Goal: Task Accomplishment & Management: Use online tool/utility

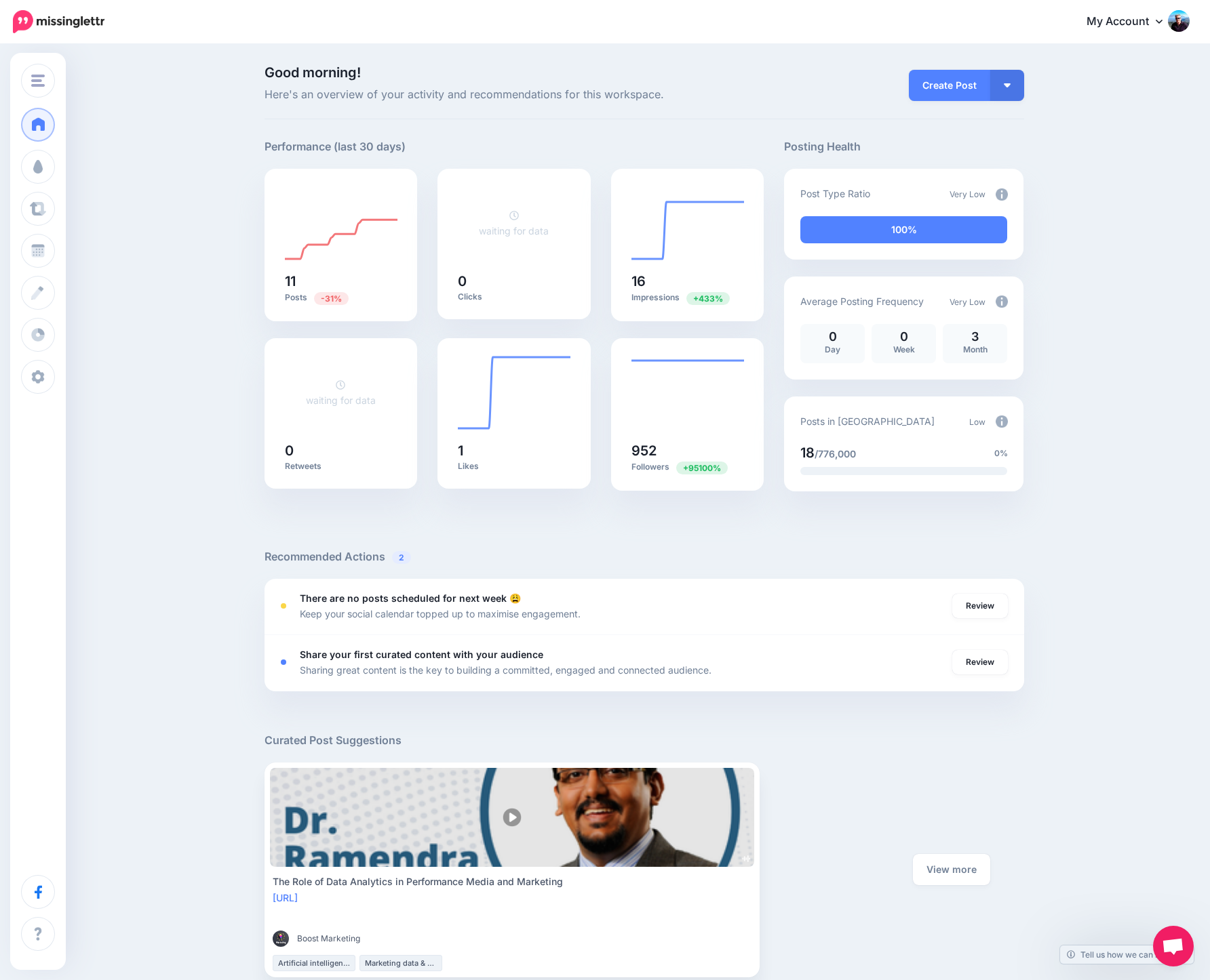
click at [162, 207] on div "Good morning! Here's an overview of your activity and recommendations for this …" at bounding box center [605, 570] width 1210 height 1050
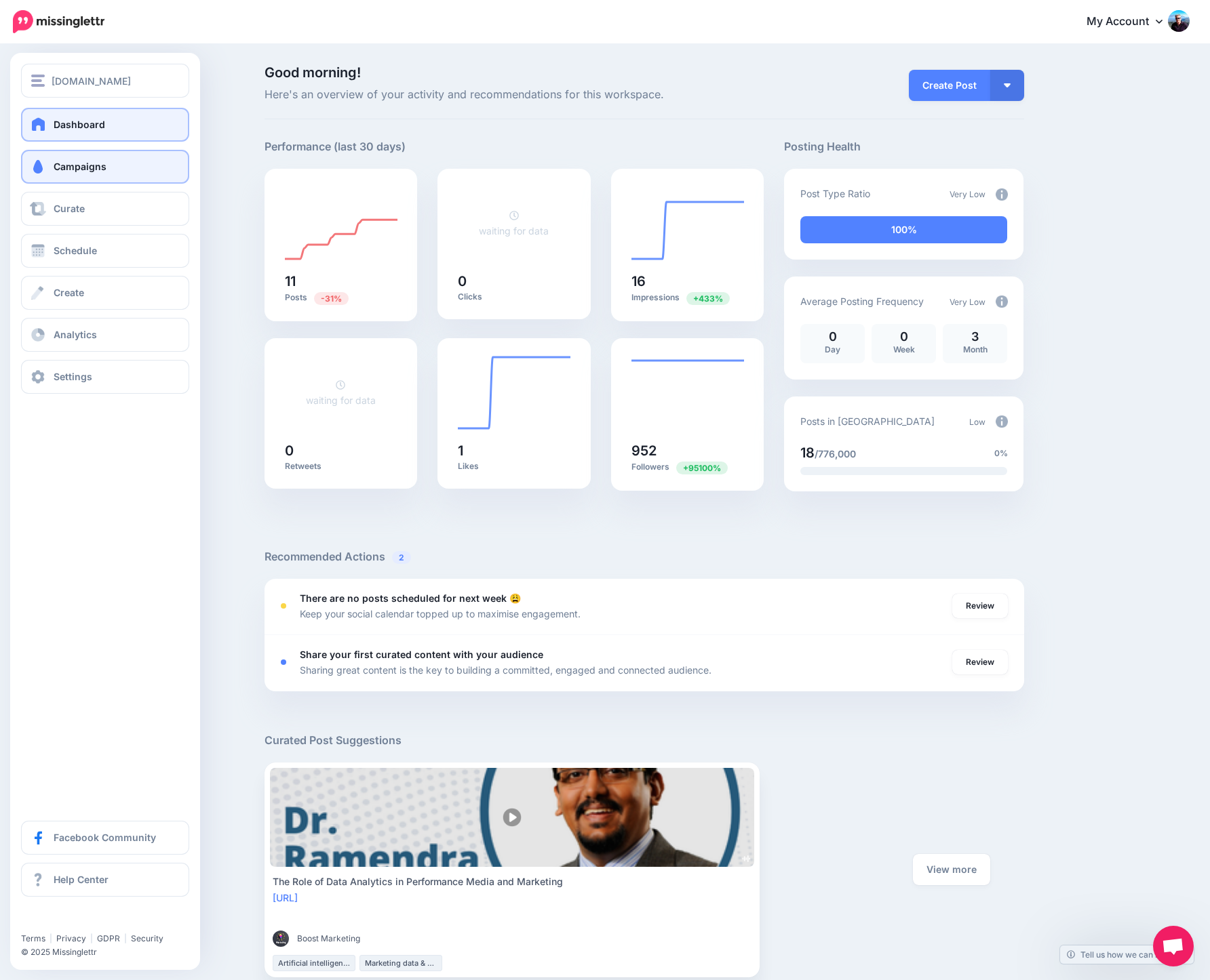
click at [43, 169] on span at bounding box center [38, 167] width 18 height 13
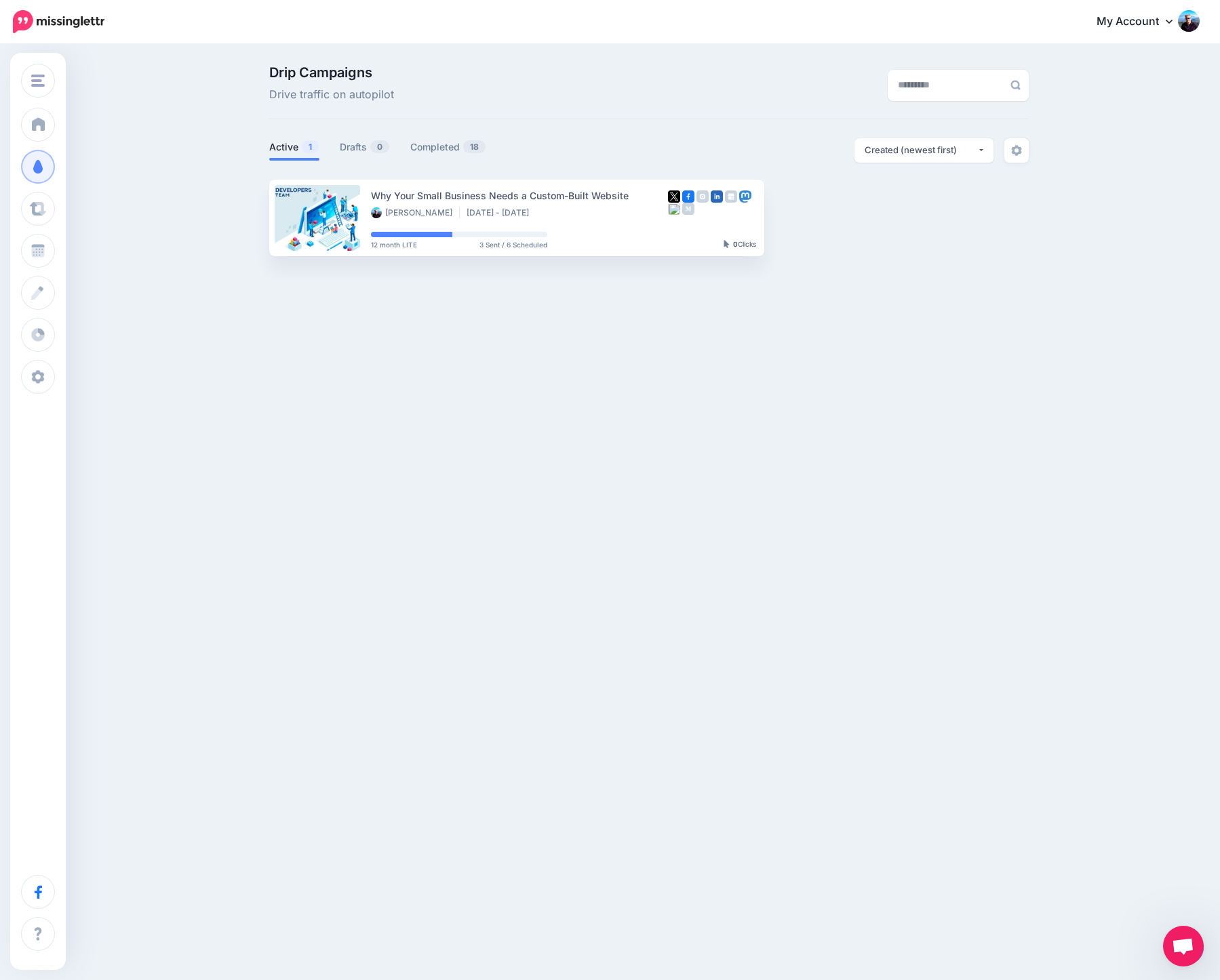
click at [326, 446] on div "Enrapture.gg Enrapture.gg Enrapture Media Add Workspace Dashboard Campaigns Cur…" at bounding box center [610, 490] width 1220 height 980
click at [357, 149] on link "Drafts 0" at bounding box center [365, 146] width 50 height 16
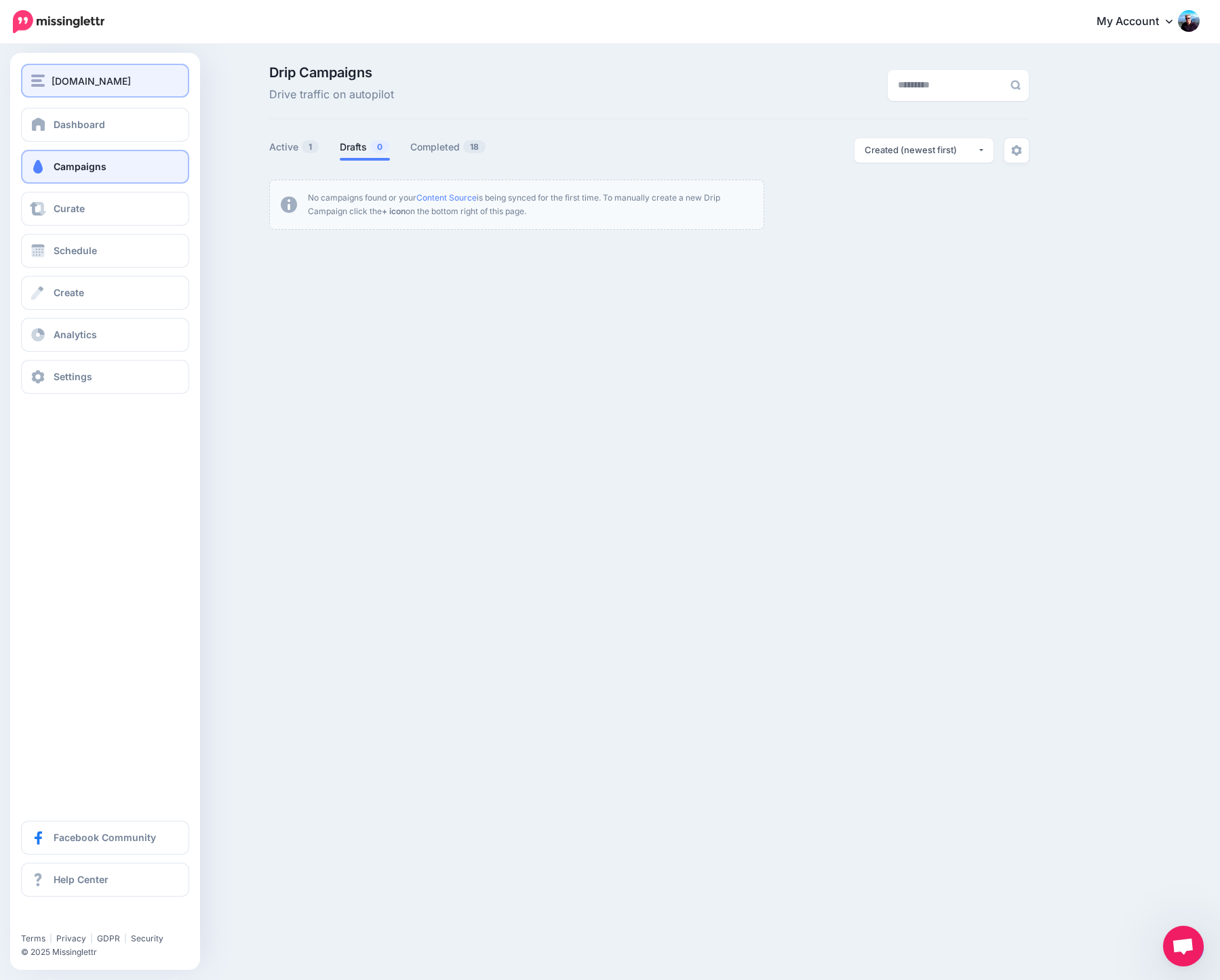
click at [64, 83] on span "[DOMAIN_NAME]" at bounding box center [91, 81] width 79 height 16
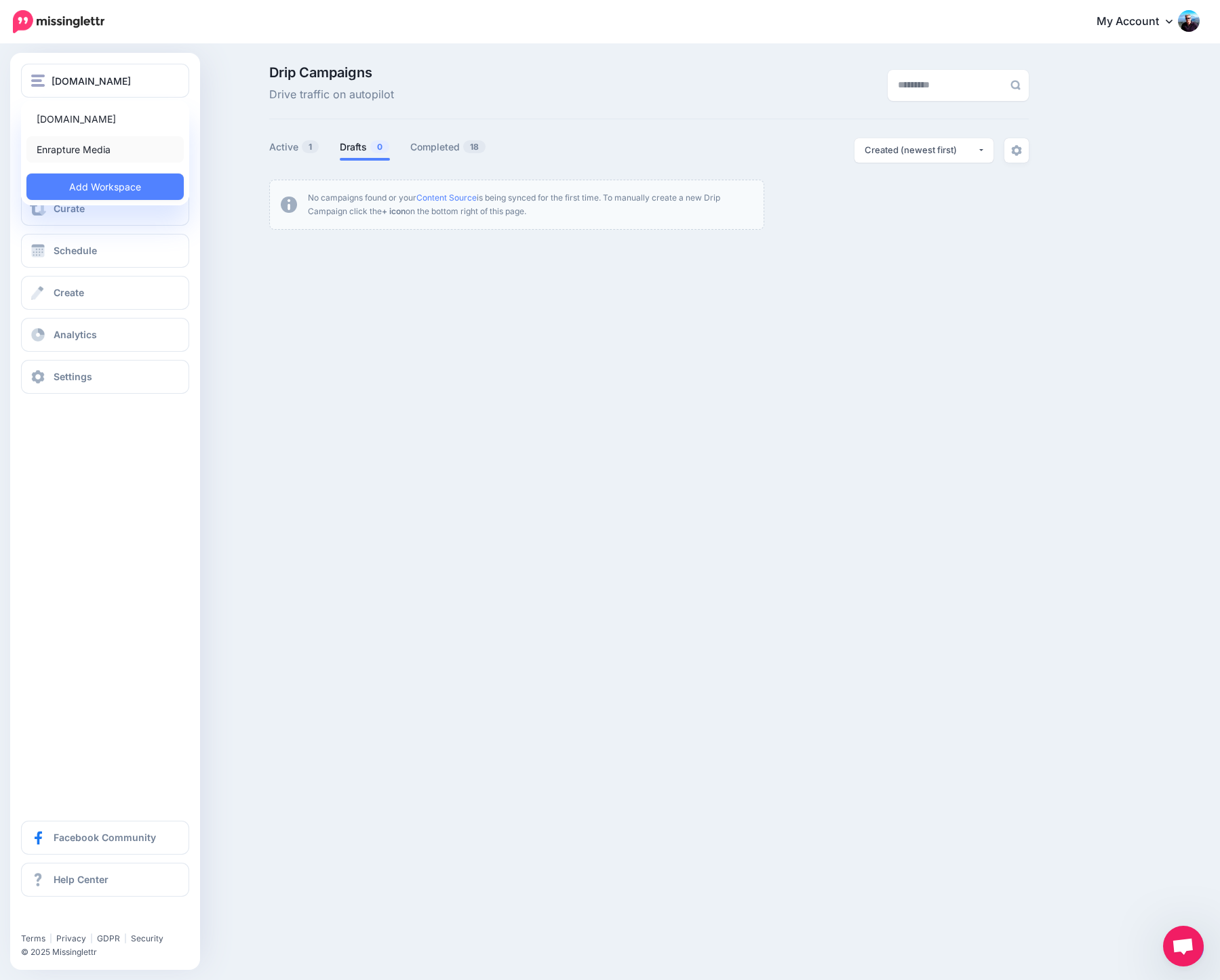
click at [74, 150] on link "Enrapture Media" at bounding box center [104, 149] width 157 height 26
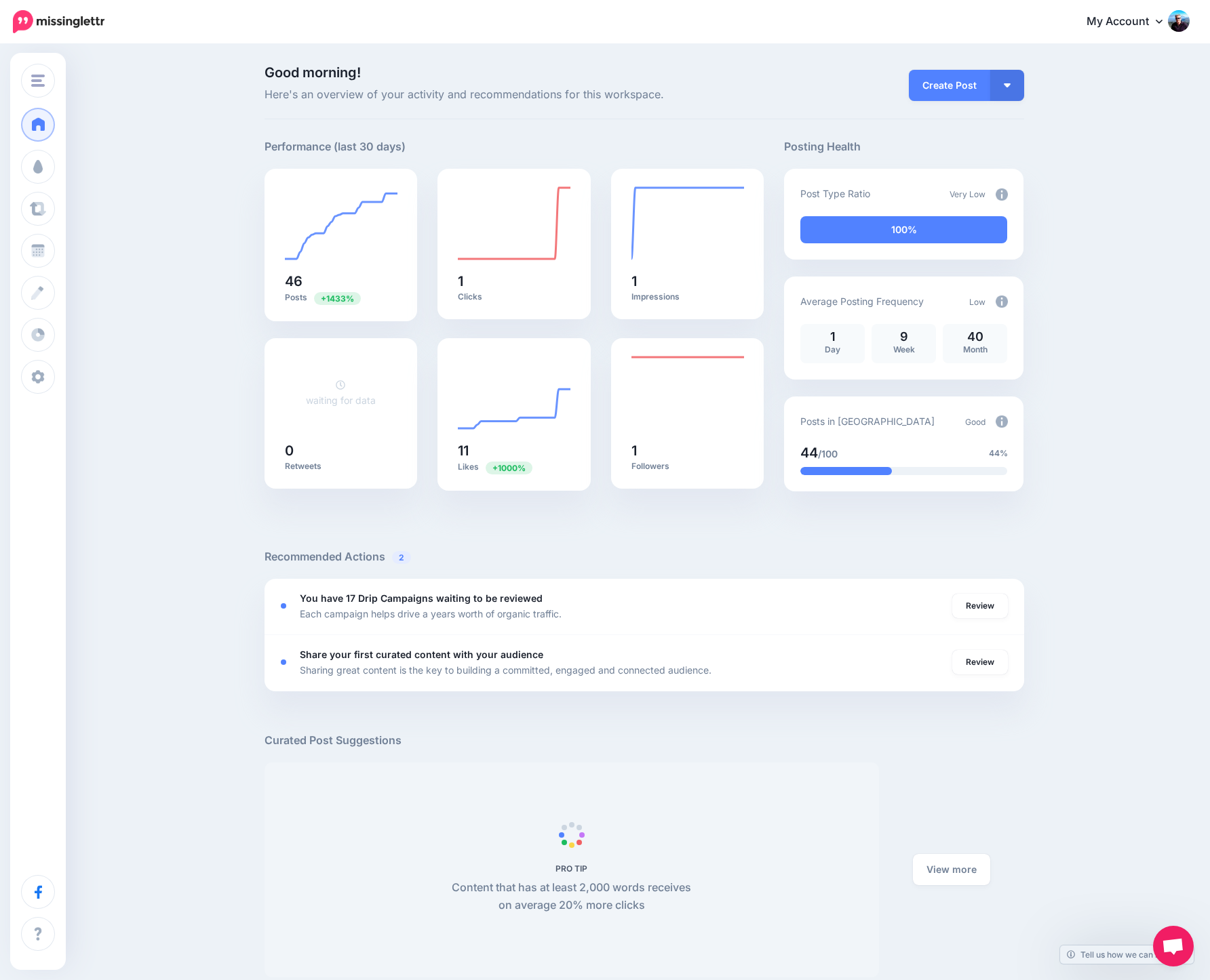
click at [237, 252] on div "Good morning! Here's an overview of your activity and recommendations for this …" at bounding box center [605, 809] width 1210 height 1528
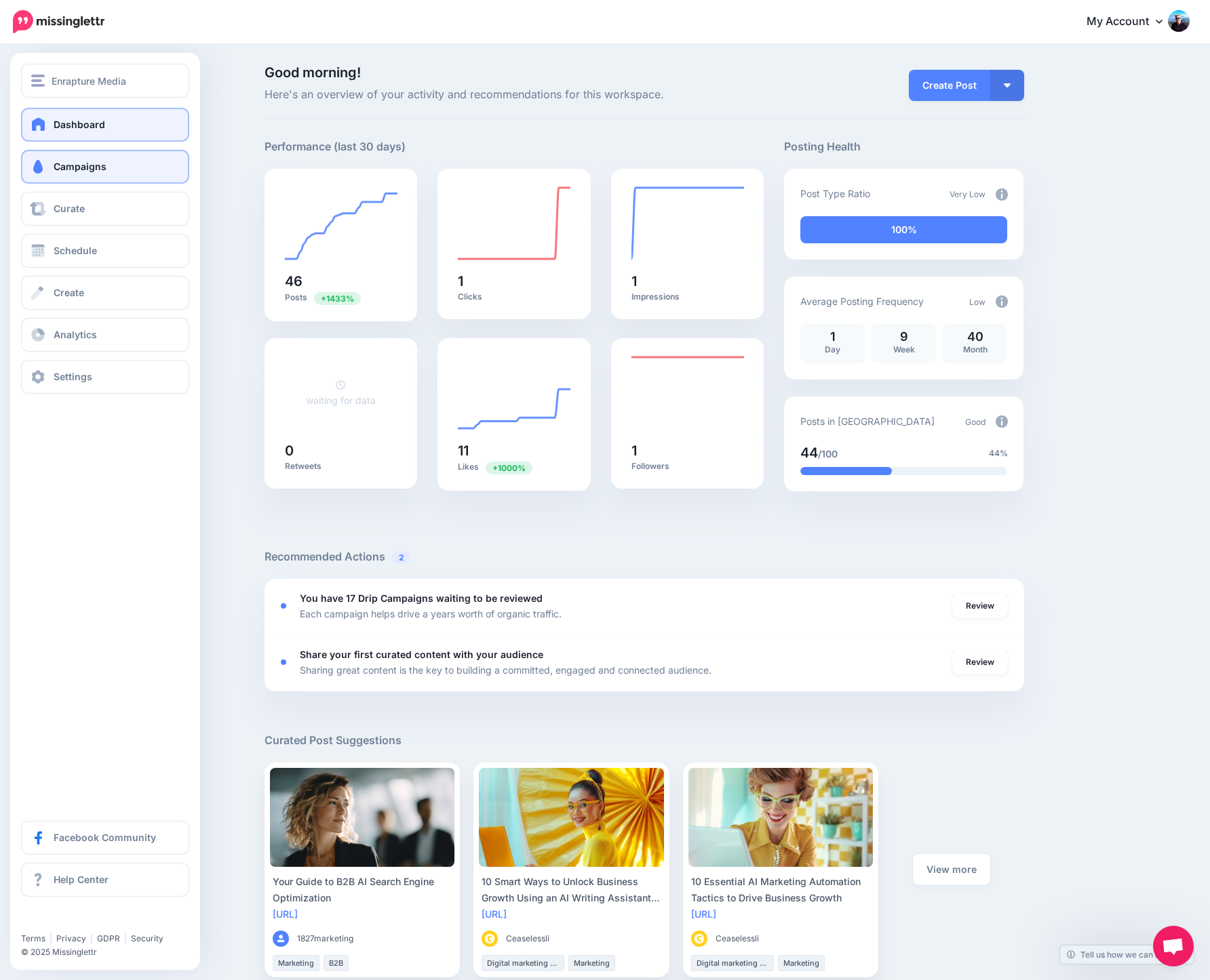
click at [73, 170] on span "Campaigns" at bounding box center [80, 167] width 53 height 12
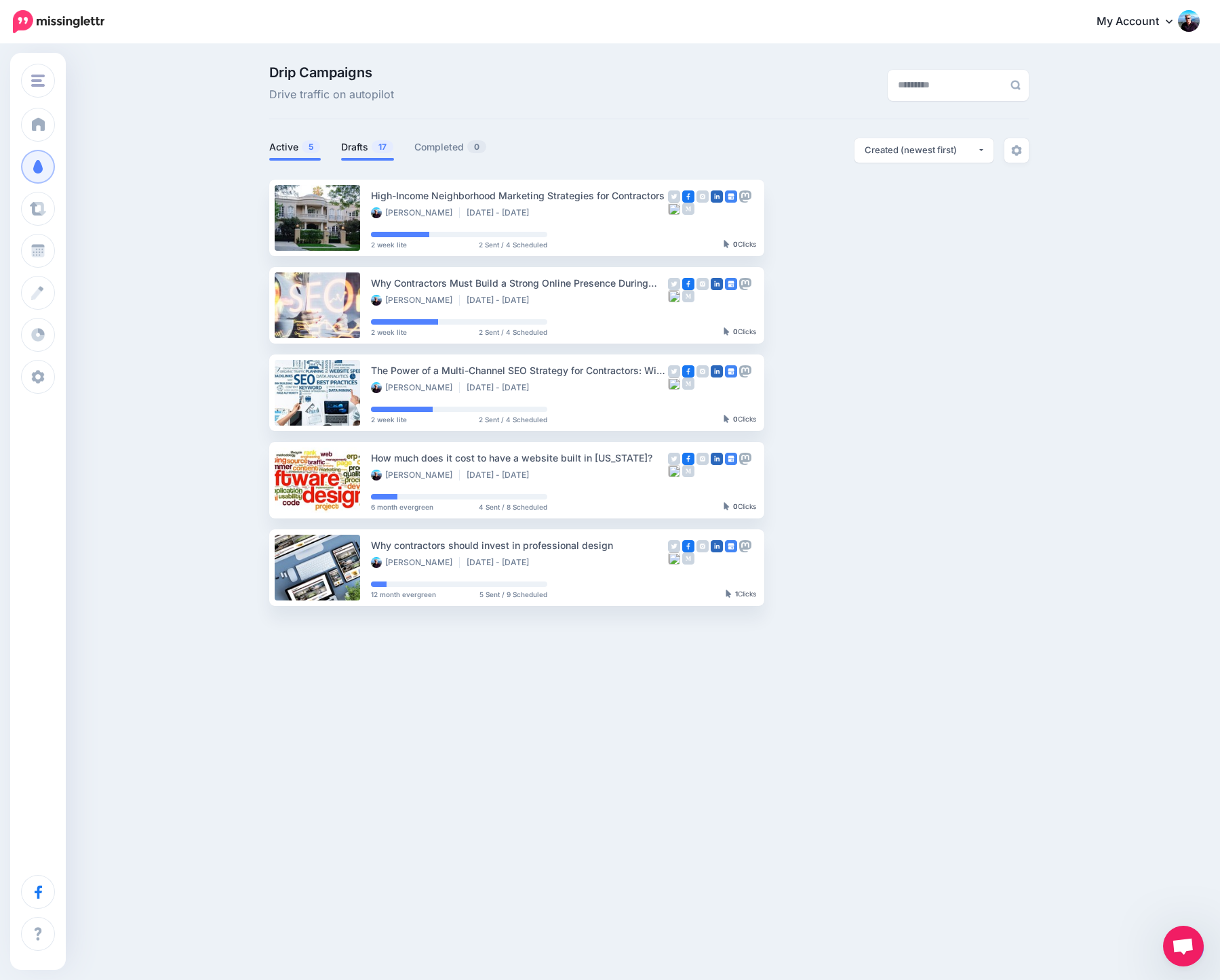
click at [356, 149] on link "Drafts 17" at bounding box center [367, 146] width 53 height 16
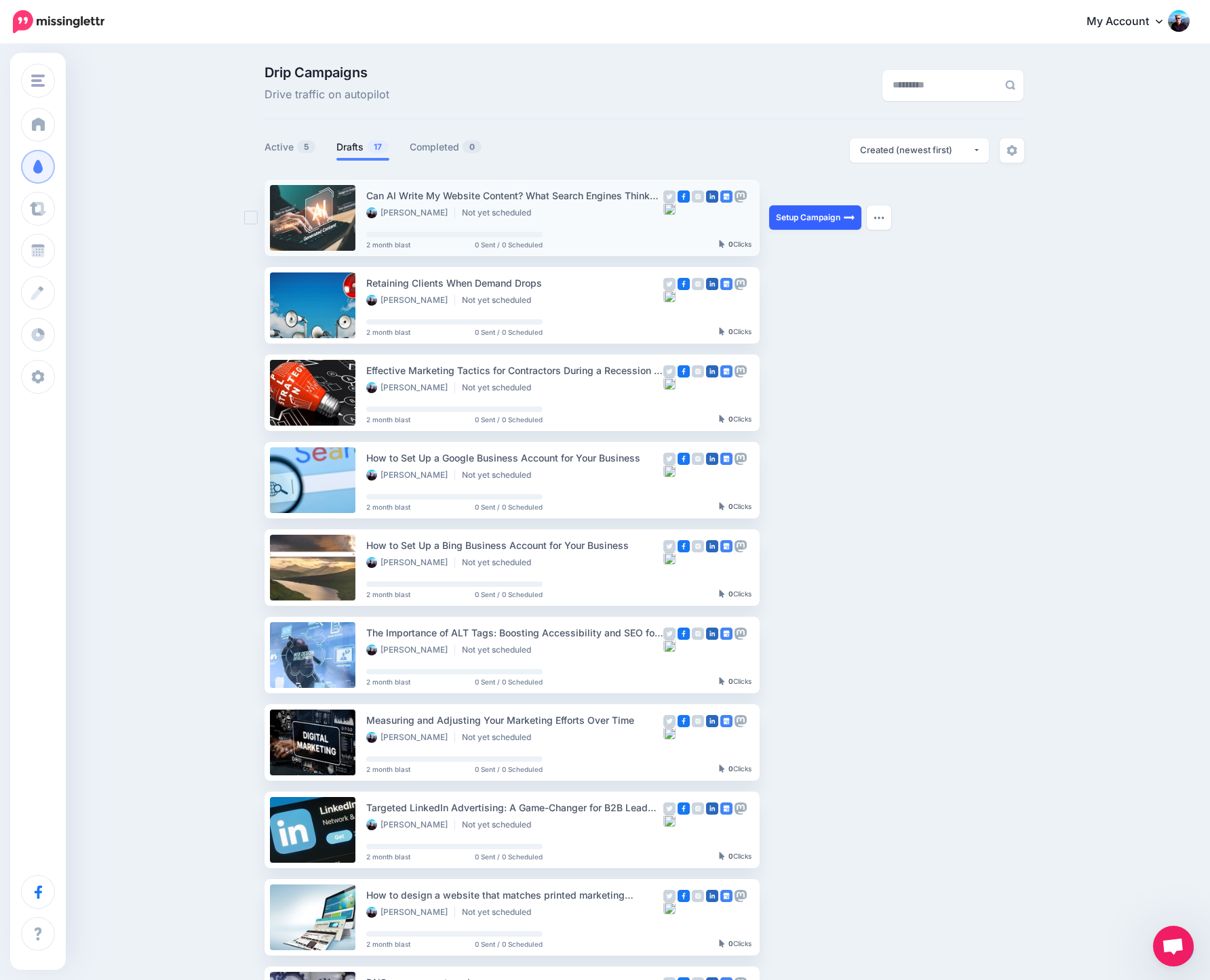
click at [807, 215] on link "Setup Campaign" at bounding box center [815, 217] width 93 height 24
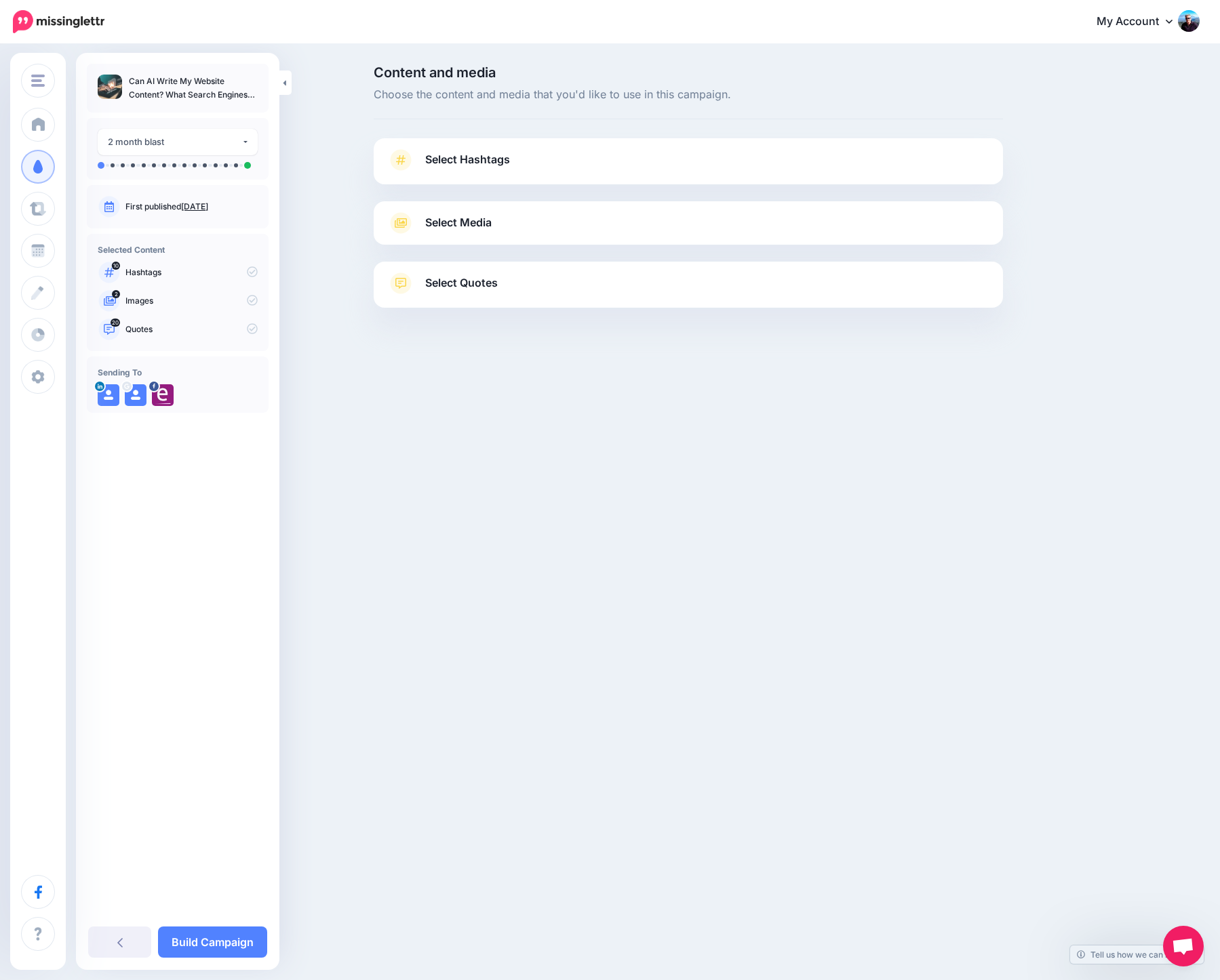
click at [534, 162] on link "Select Hashtags" at bounding box center [688, 167] width 602 height 35
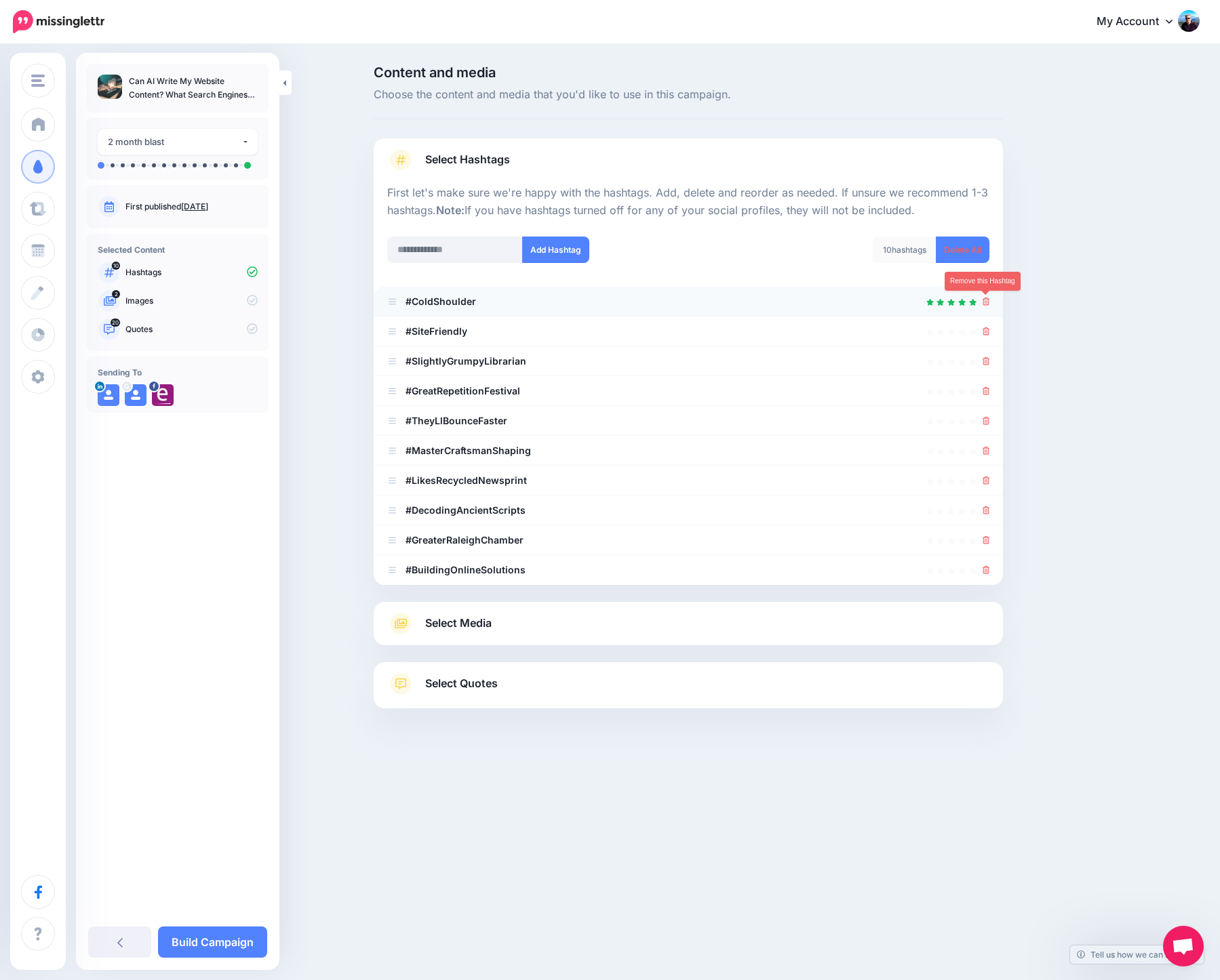
click at [985, 302] on icon at bounding box center [986, 302] width 8 height 8
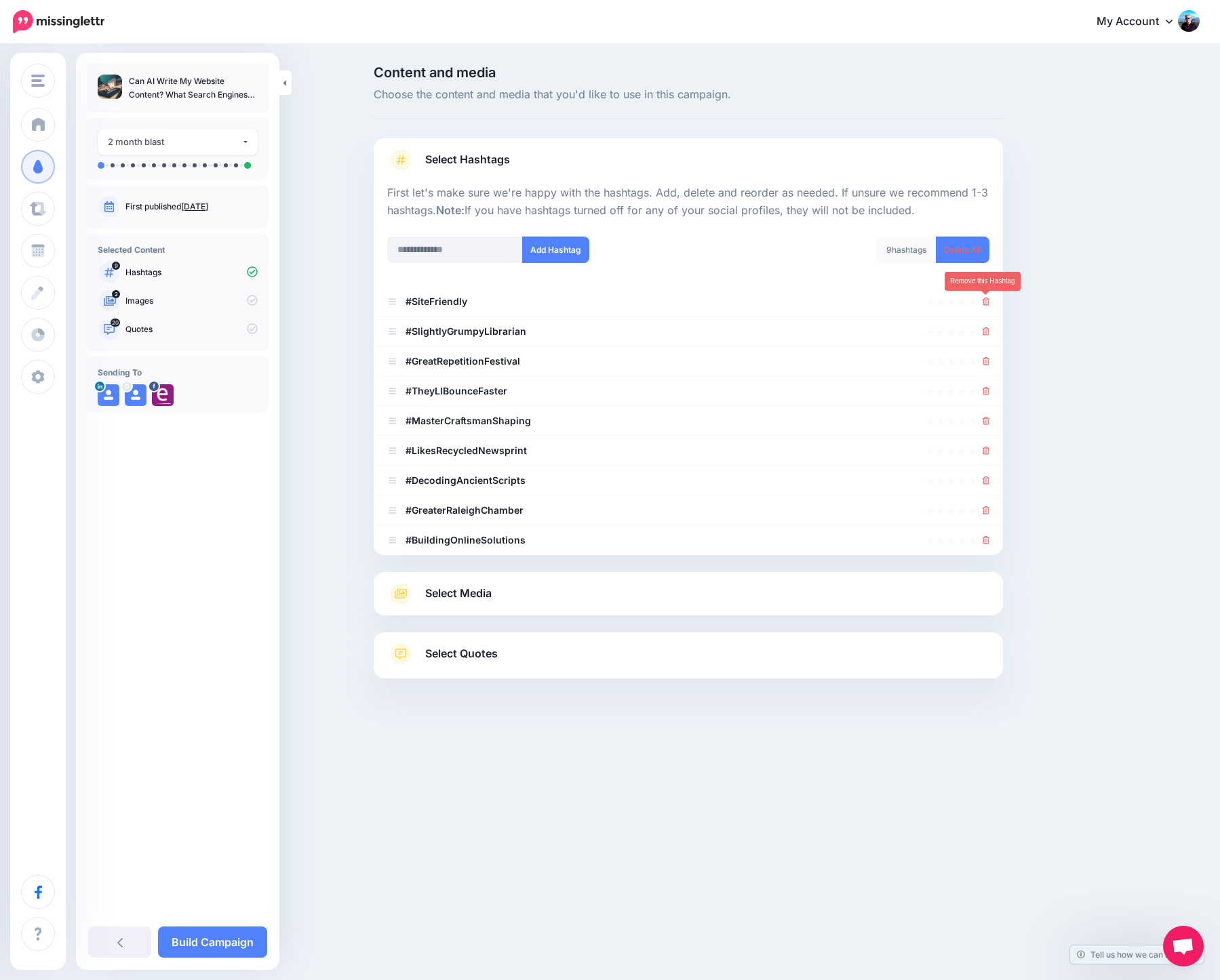
click at [985, 302] on icon at bounding box center [986, 302] width 8 height 8
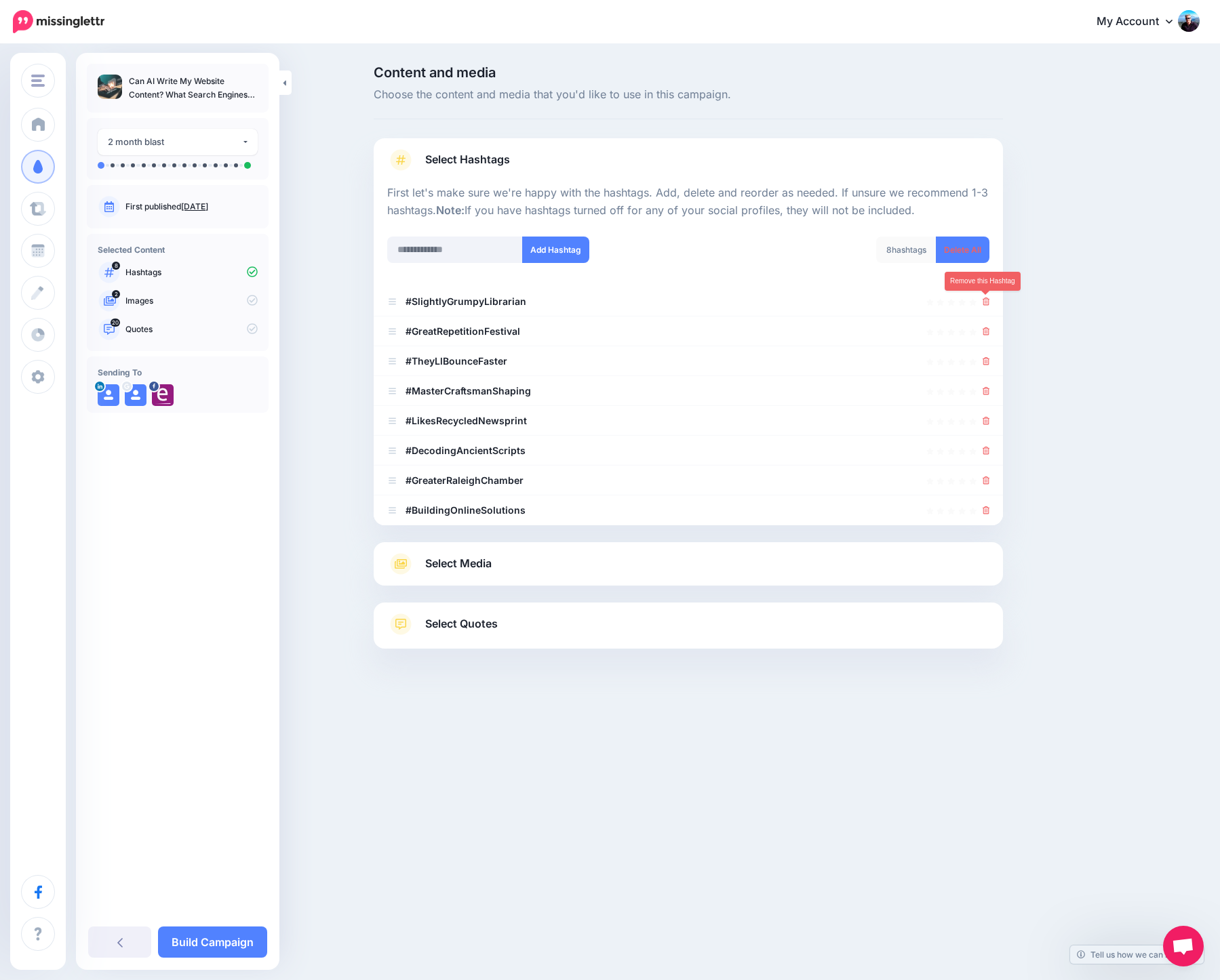
click at [985, 302] on icon at bounding box center [986, 302] width 8 height 8
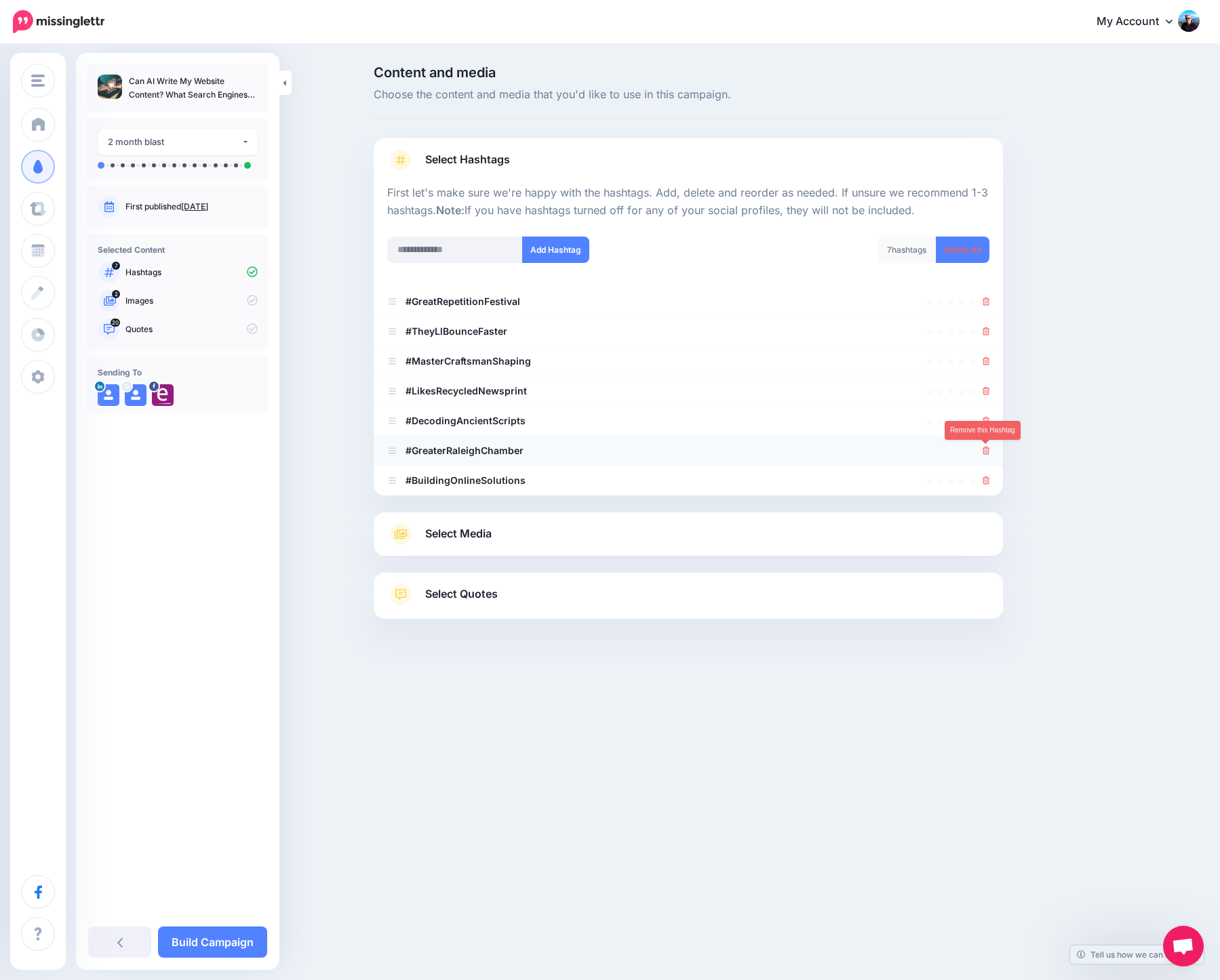
click at [987, 449] on icon at bounding box center [986, 451] width 8 height 8
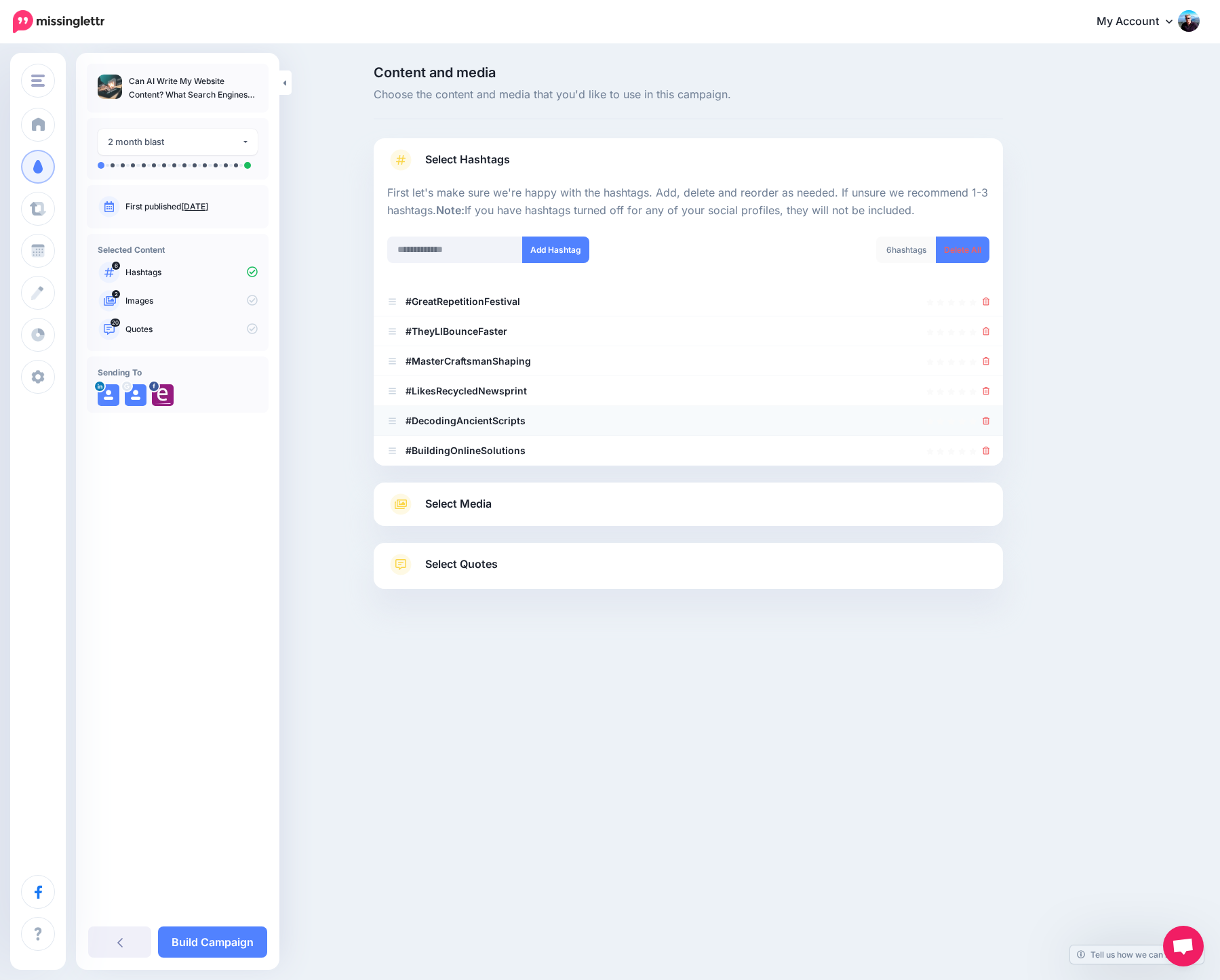
click at [987, 421] on icon at bounding box center [986, 421] width 8 height 8
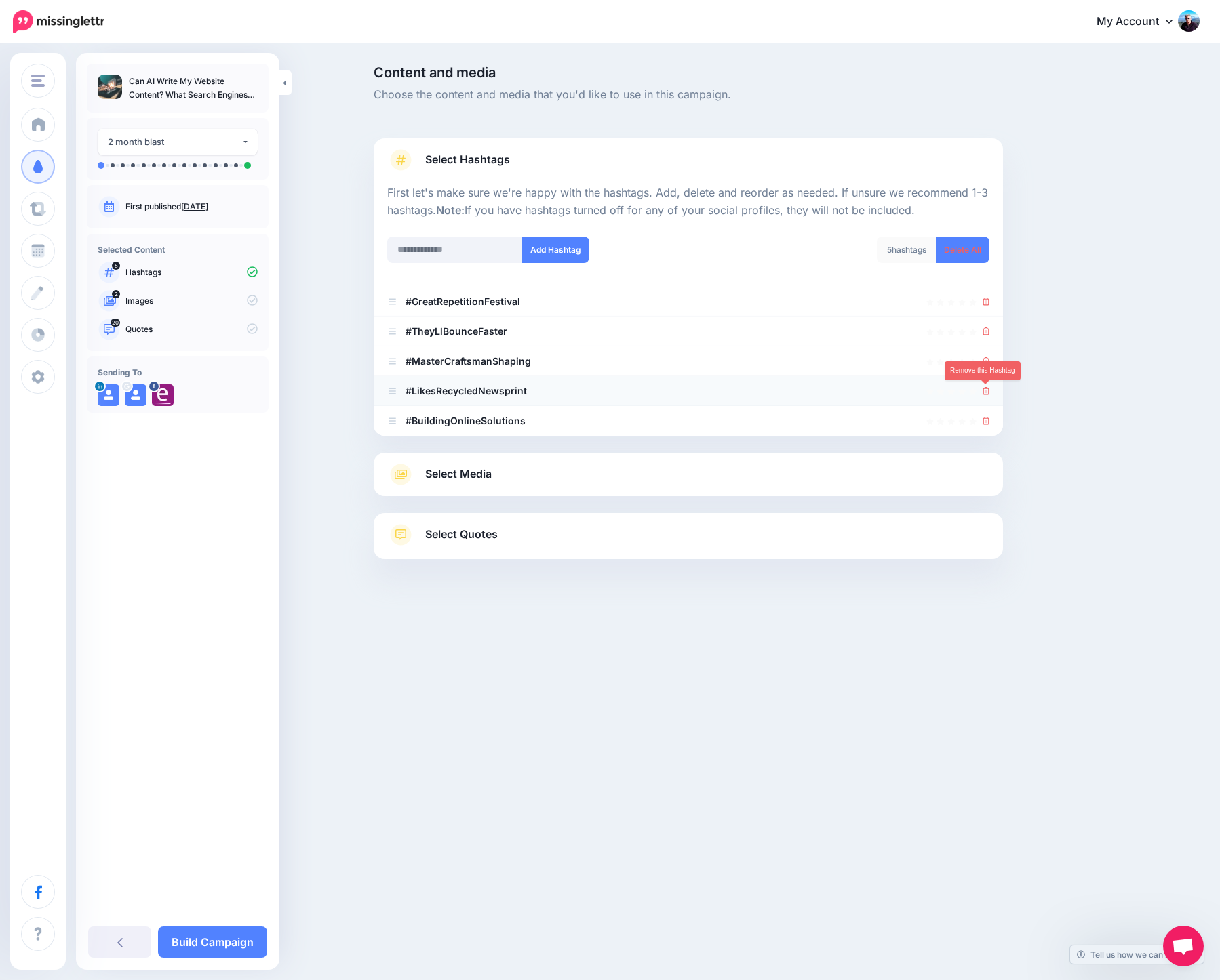
click at [987, 390] on icon at bounding box center [986, 391] width 8 height 8
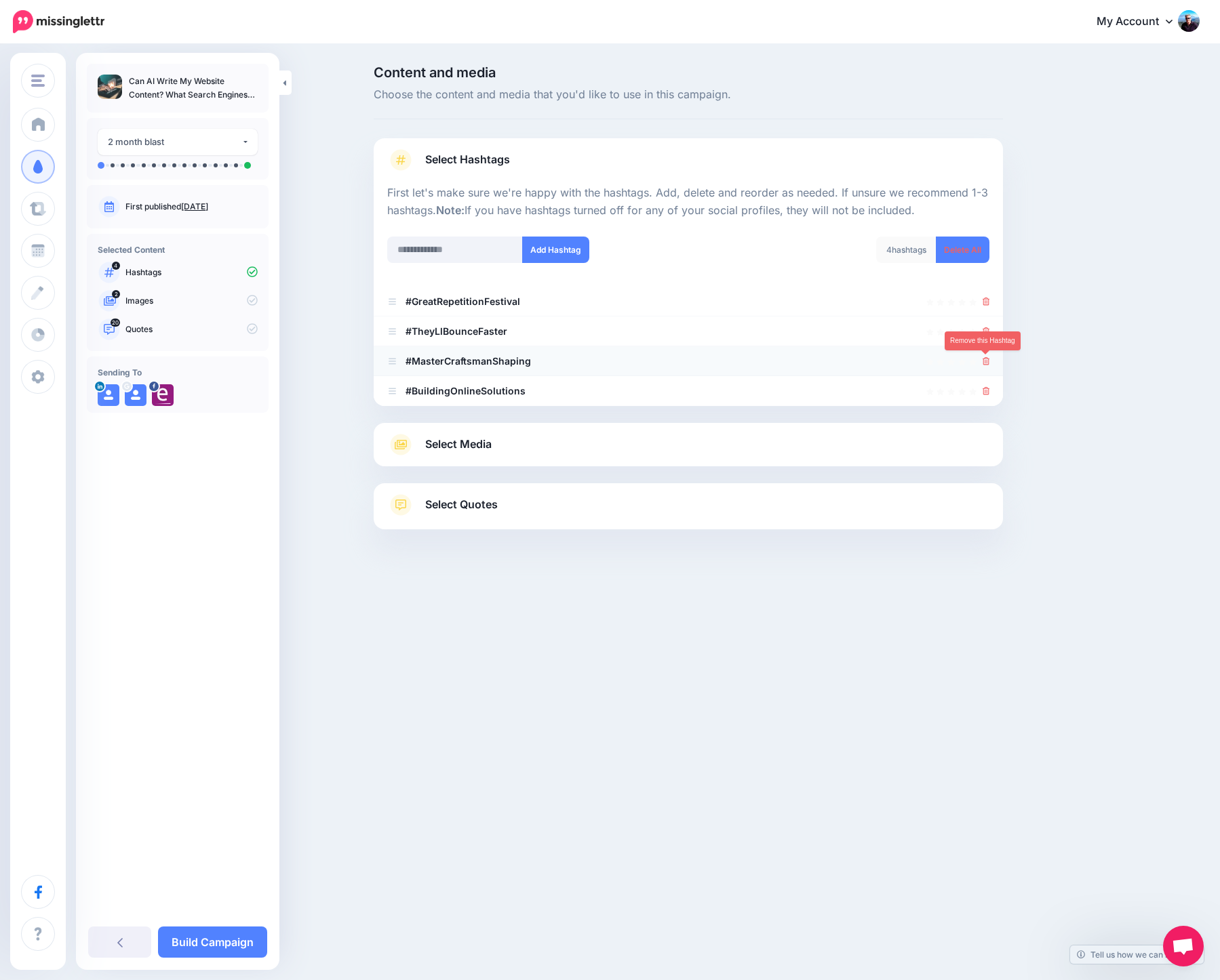
click at [987, 362] on icon at bounding box center [986, 362] width 8 height 8
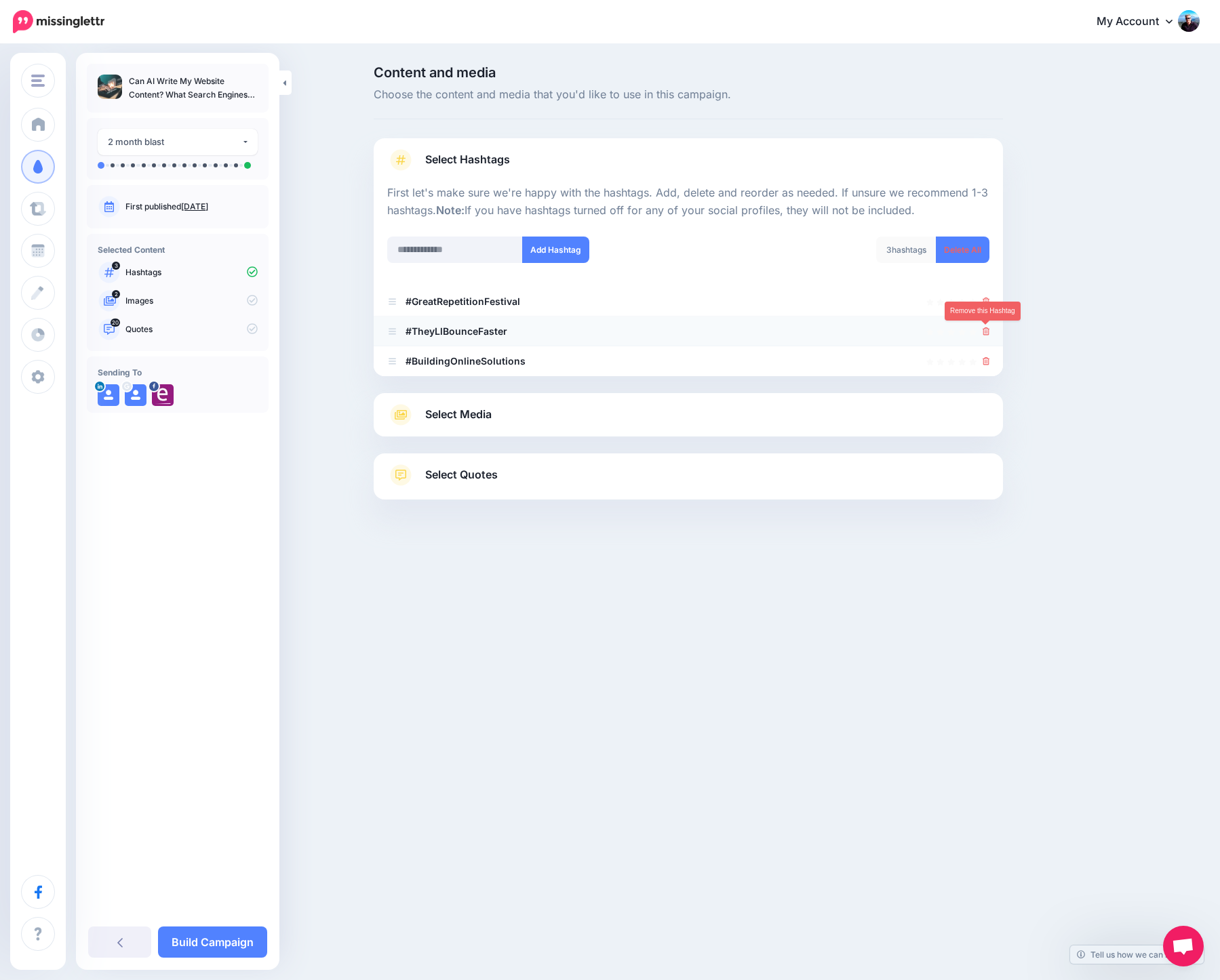
click at [986, 330] on icon at bounding box center [986, 331] width 8 height 8
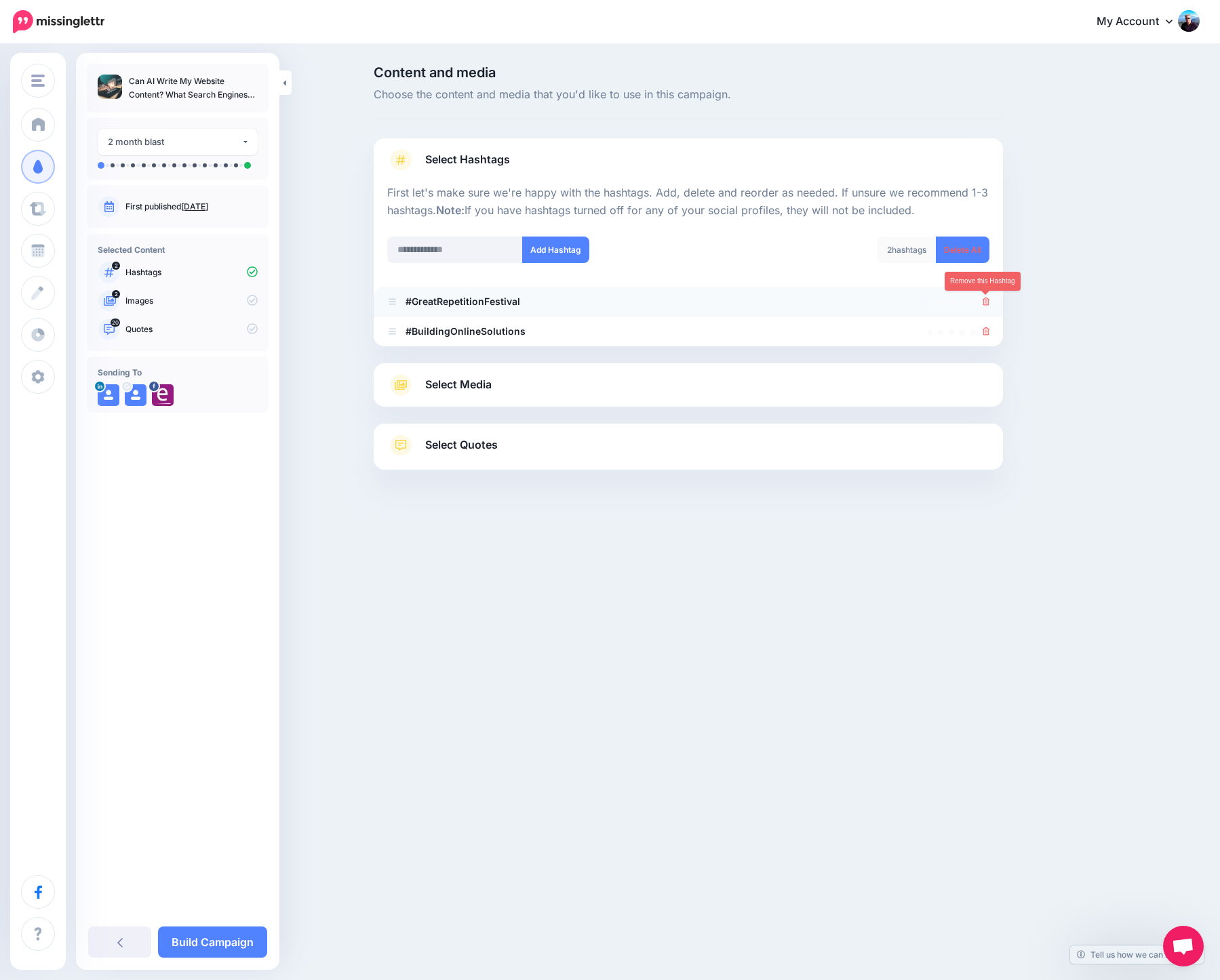
click at [984, 299] on icon at bounding box center [986, 302] width 8 height 8
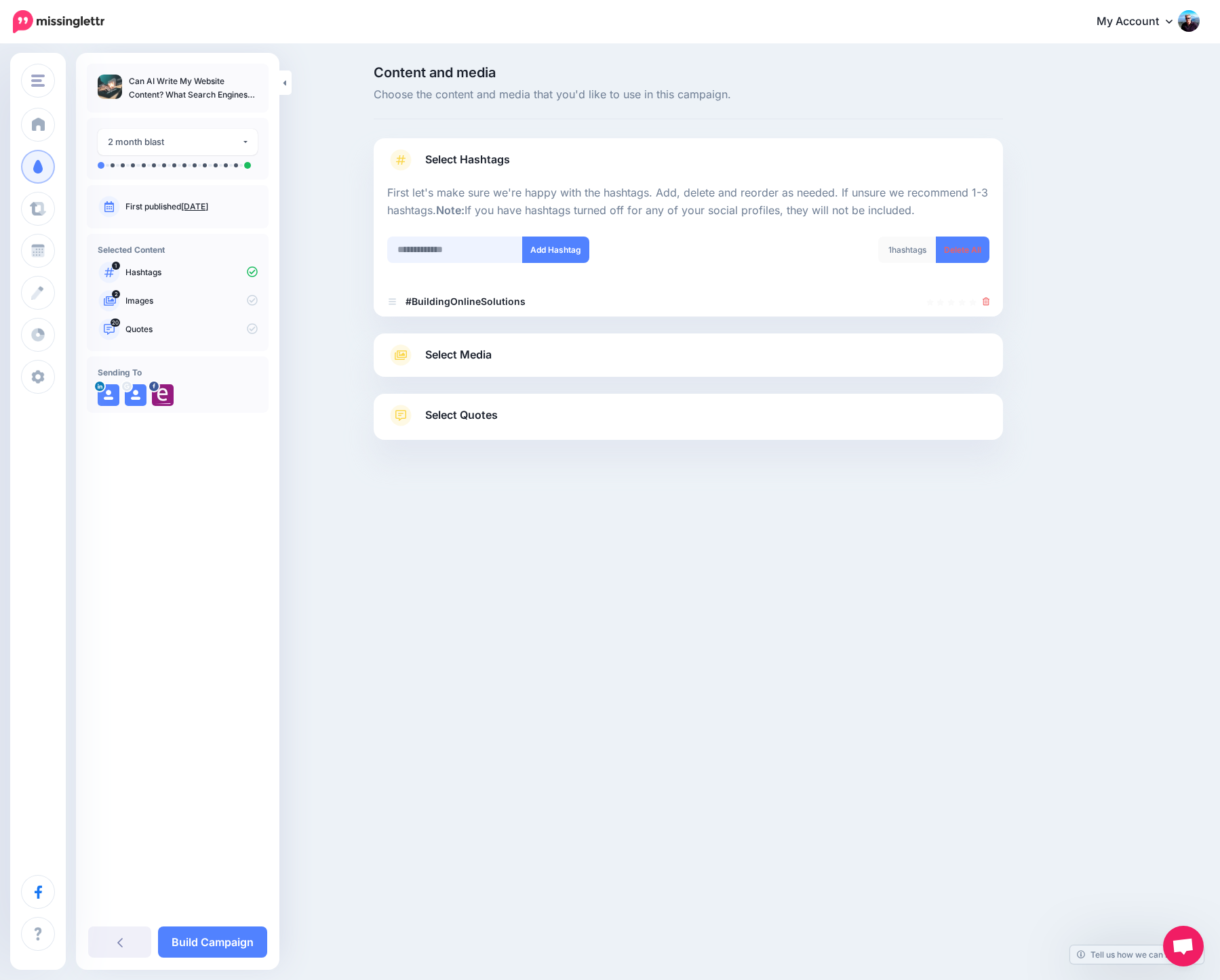
click at [435, 251] on input "text" at bounding box center [454, 249] width 135 height 26
type input "**********"
click at [535, 257] on button "Add Hashtag" at bounding box center [556, 249] width 67 height 26
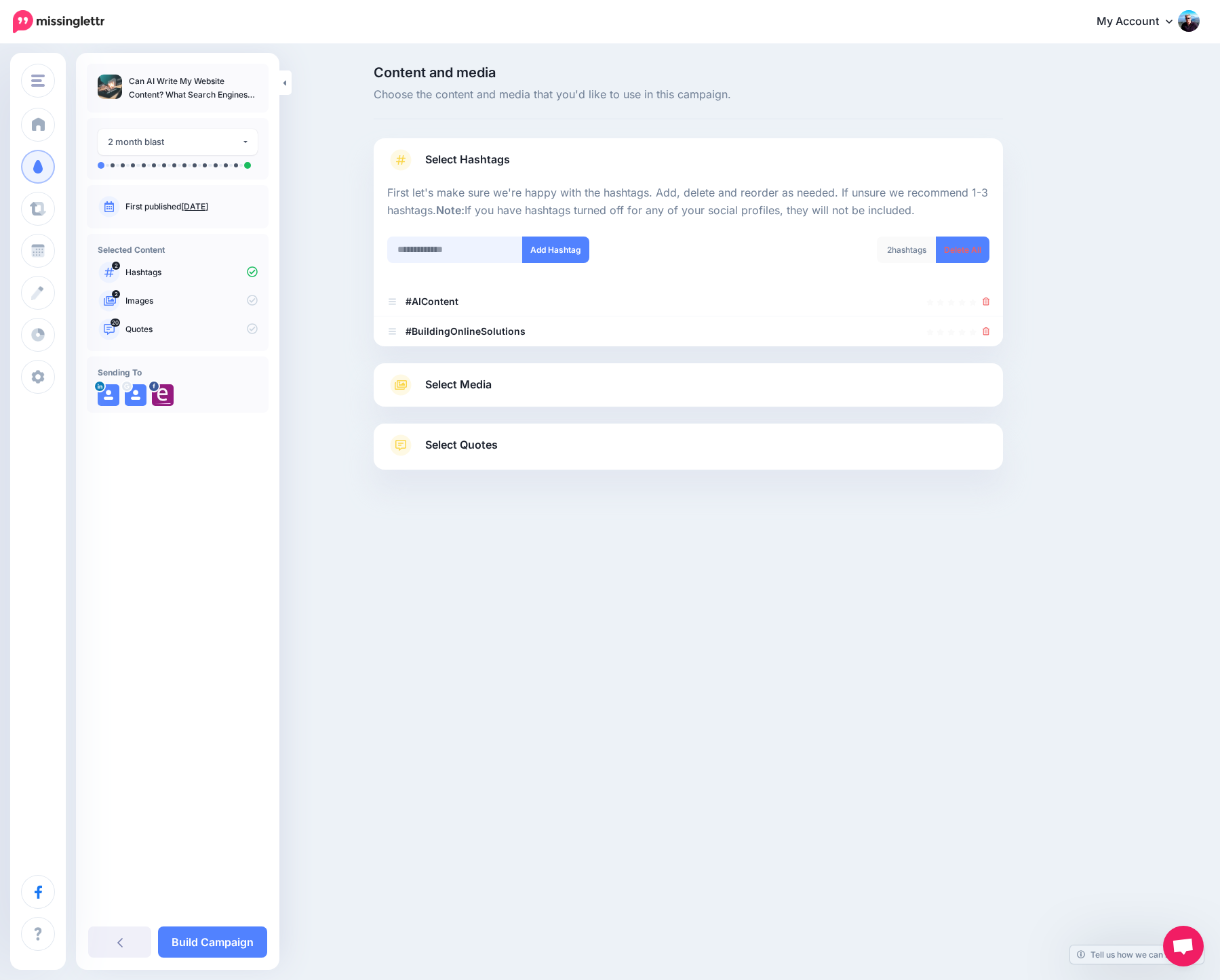
click at [457, 256] on input "text" at bounding box center [454, 249] width 135 height 26
type input "**********"
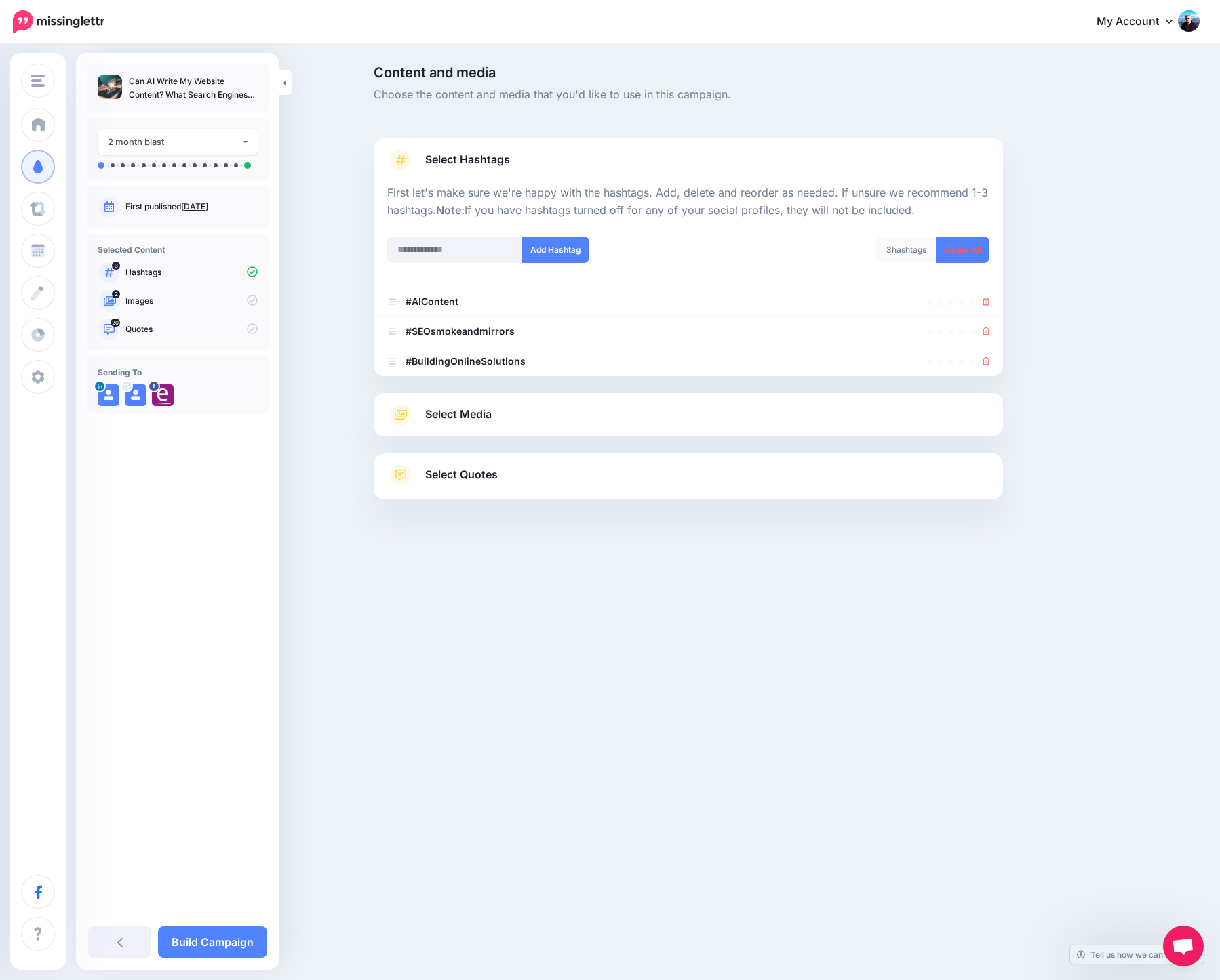
click at [551, 407] on link "Select Media" at bounding box center [688, 415] width 602 height 22
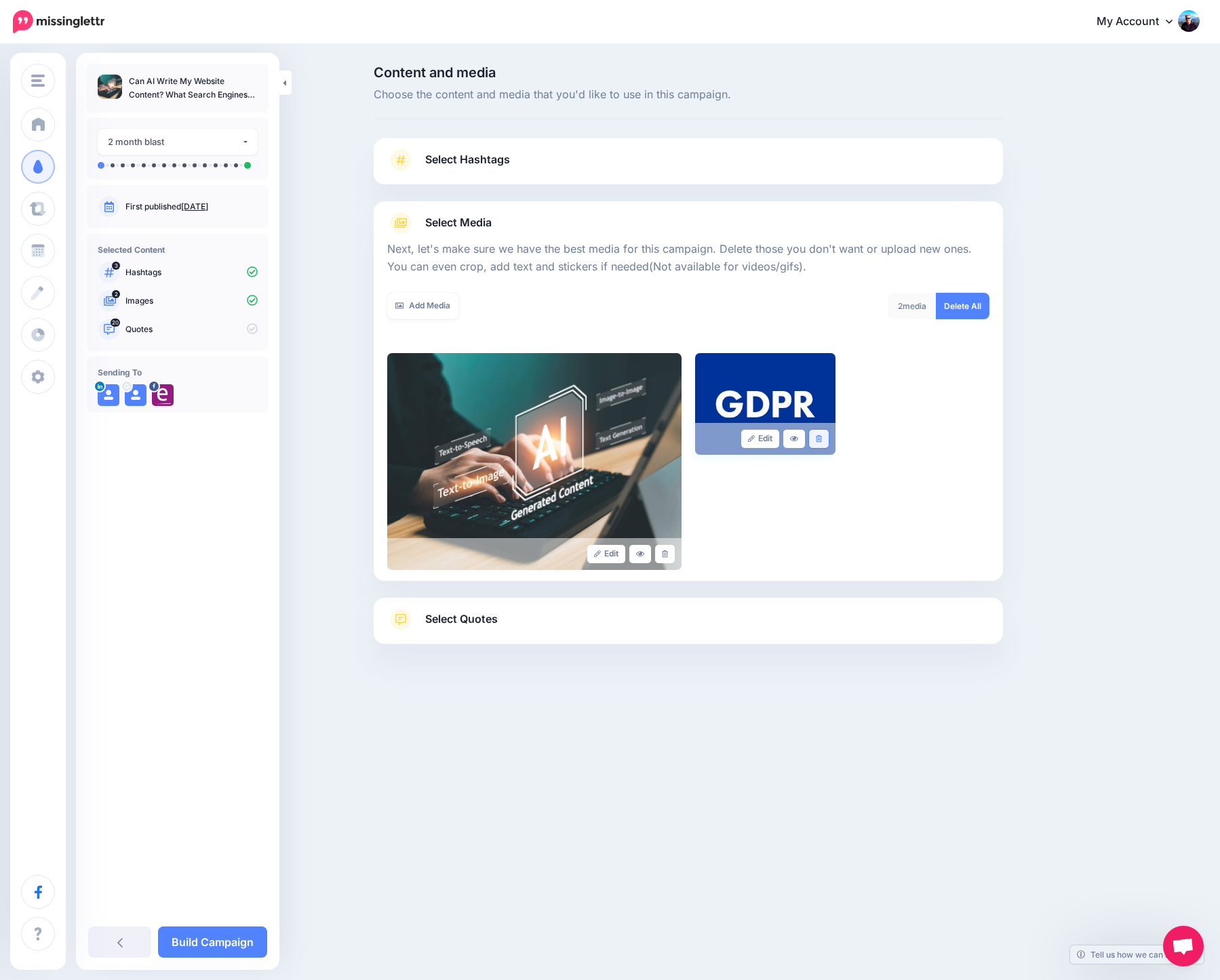
click at [820, 438] on icon at bounding box center [819, 438] width 6 height 8
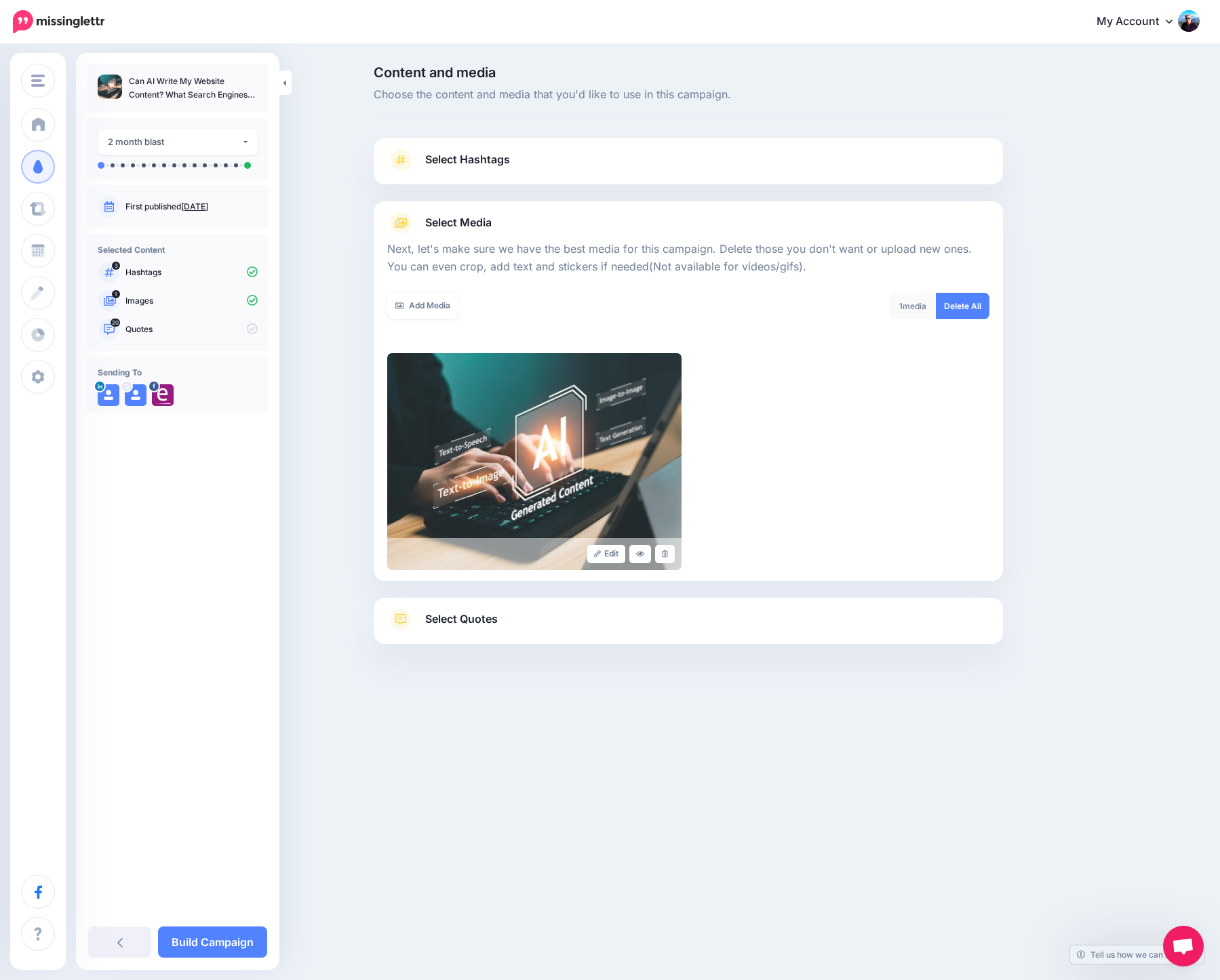
click at [638, 626] on link "Select Quotes" at bounding box center [688, 627] width 602 height 35
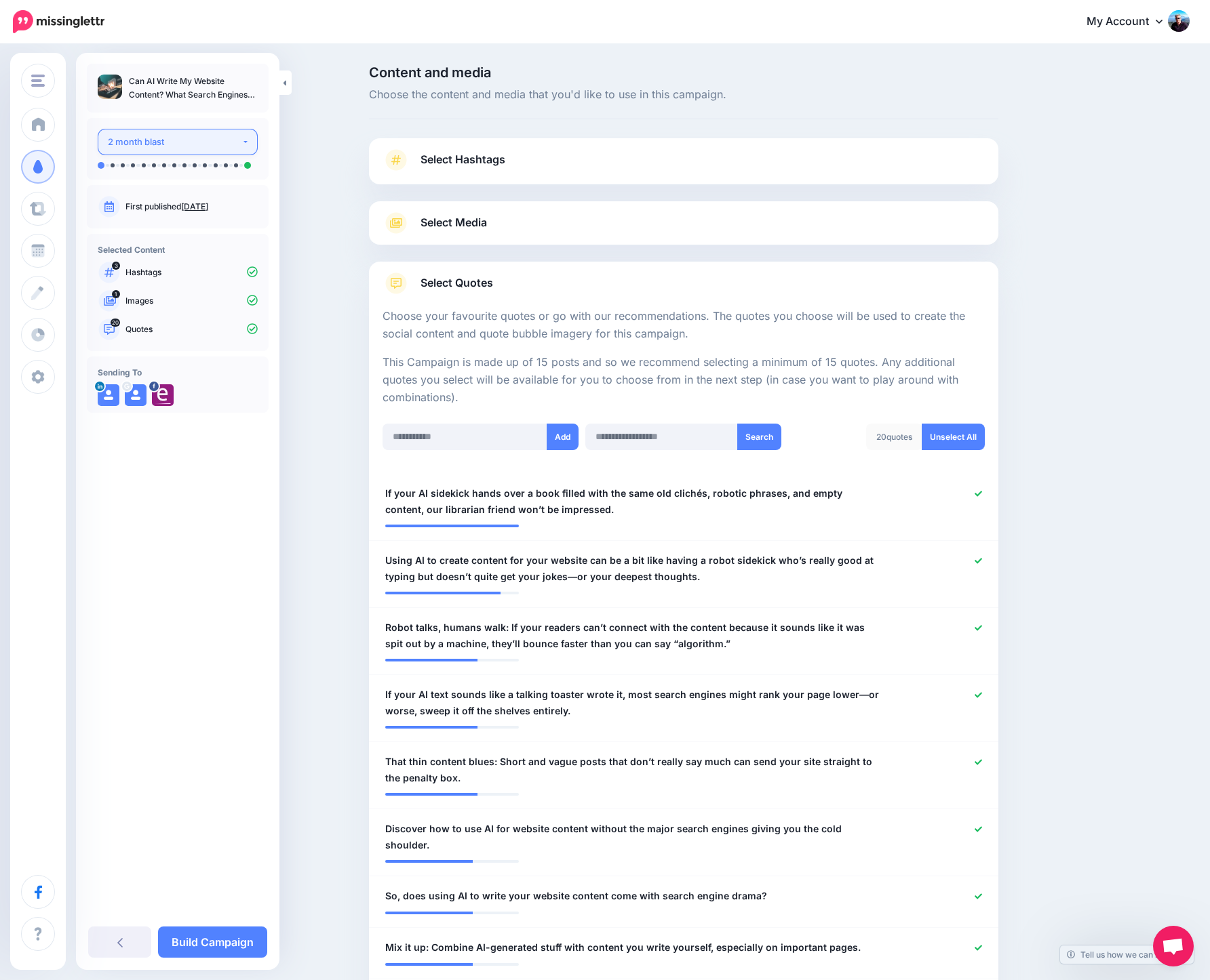
click at [156, 140] on div "2 month blast" at bounding box center [174, 142] width 134 height 16
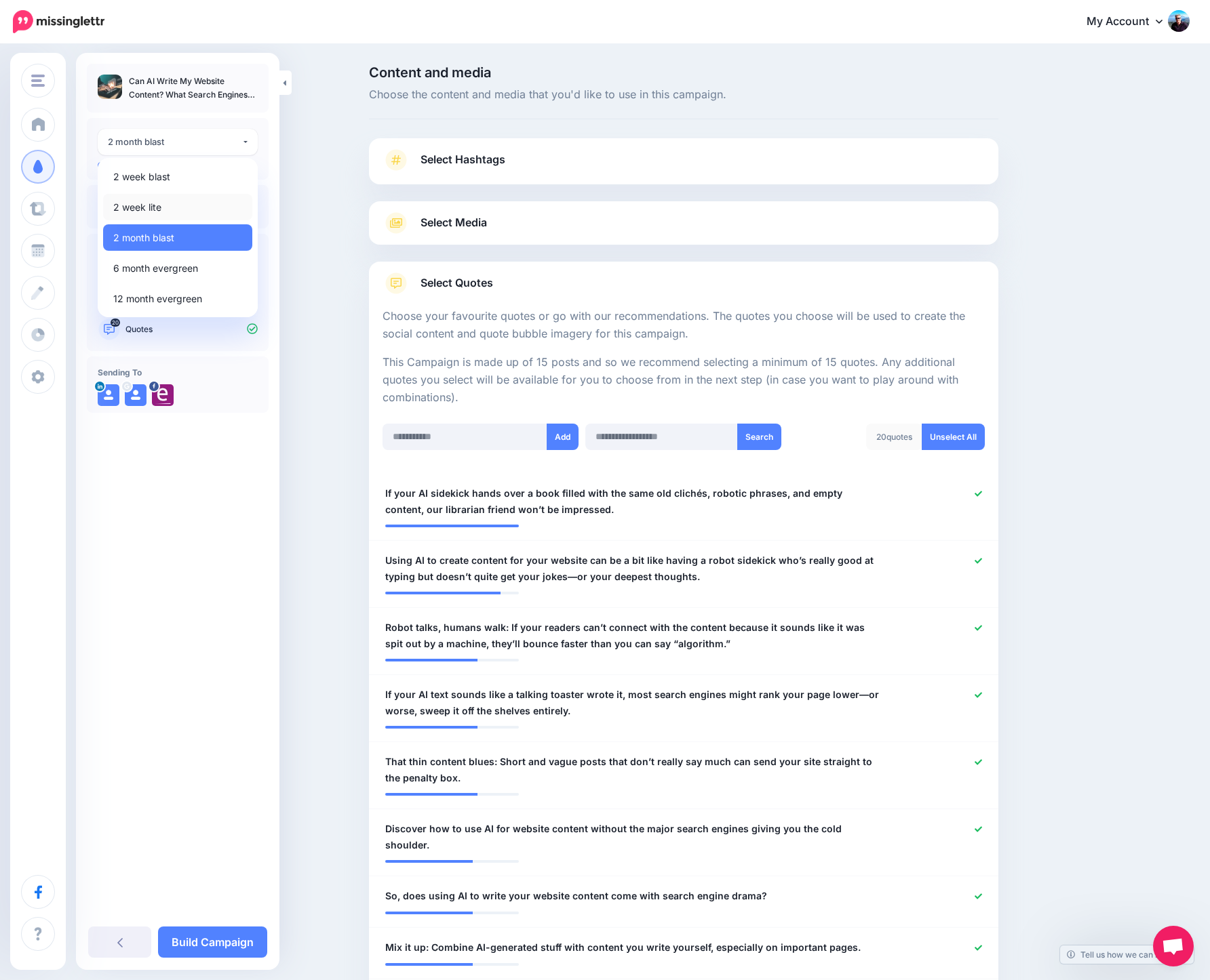
click at [159, 203] on span "2 week lite" at bounding box center [137, 207] width 48 height 16
select select "******"
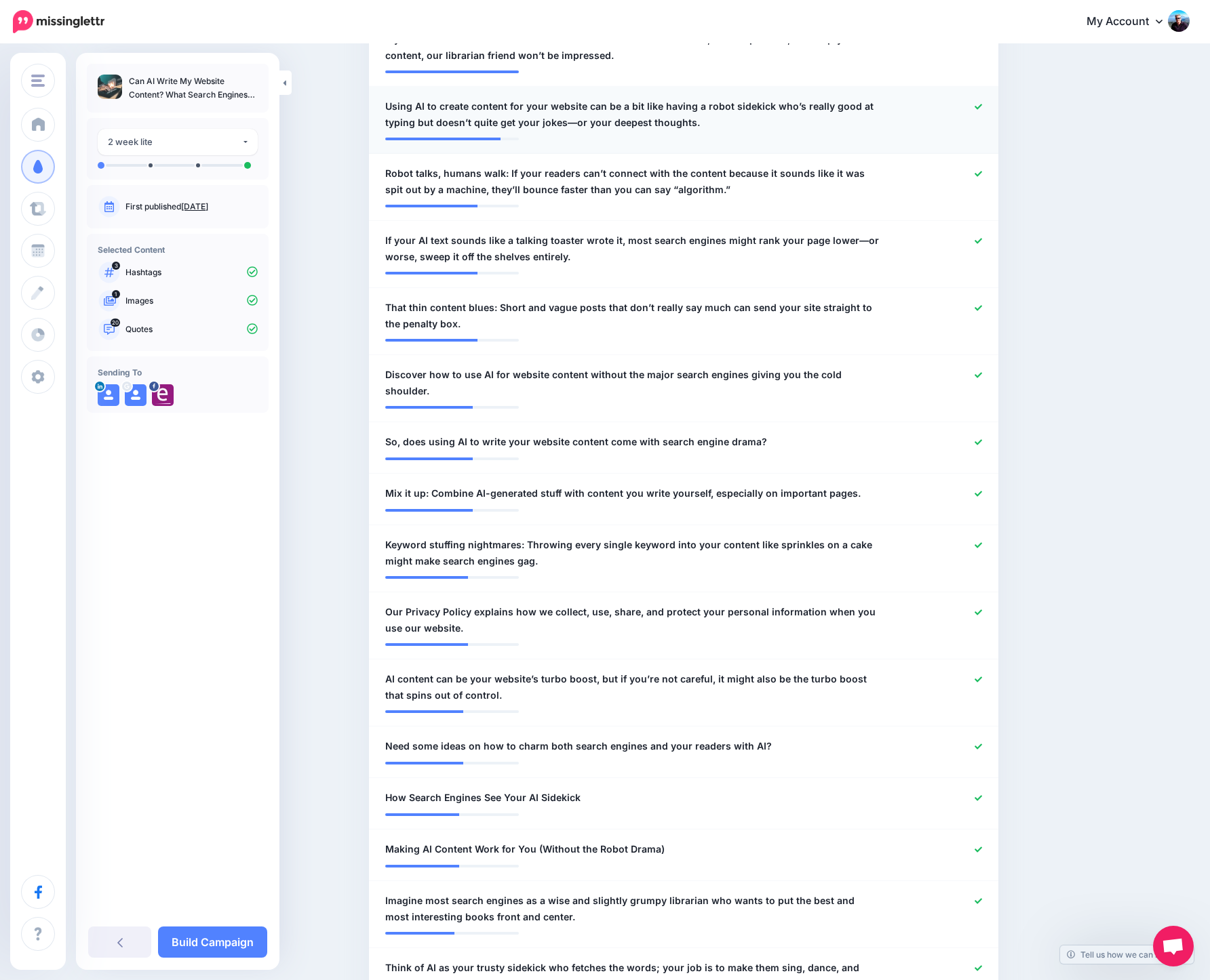
scroll to position [302, 0]
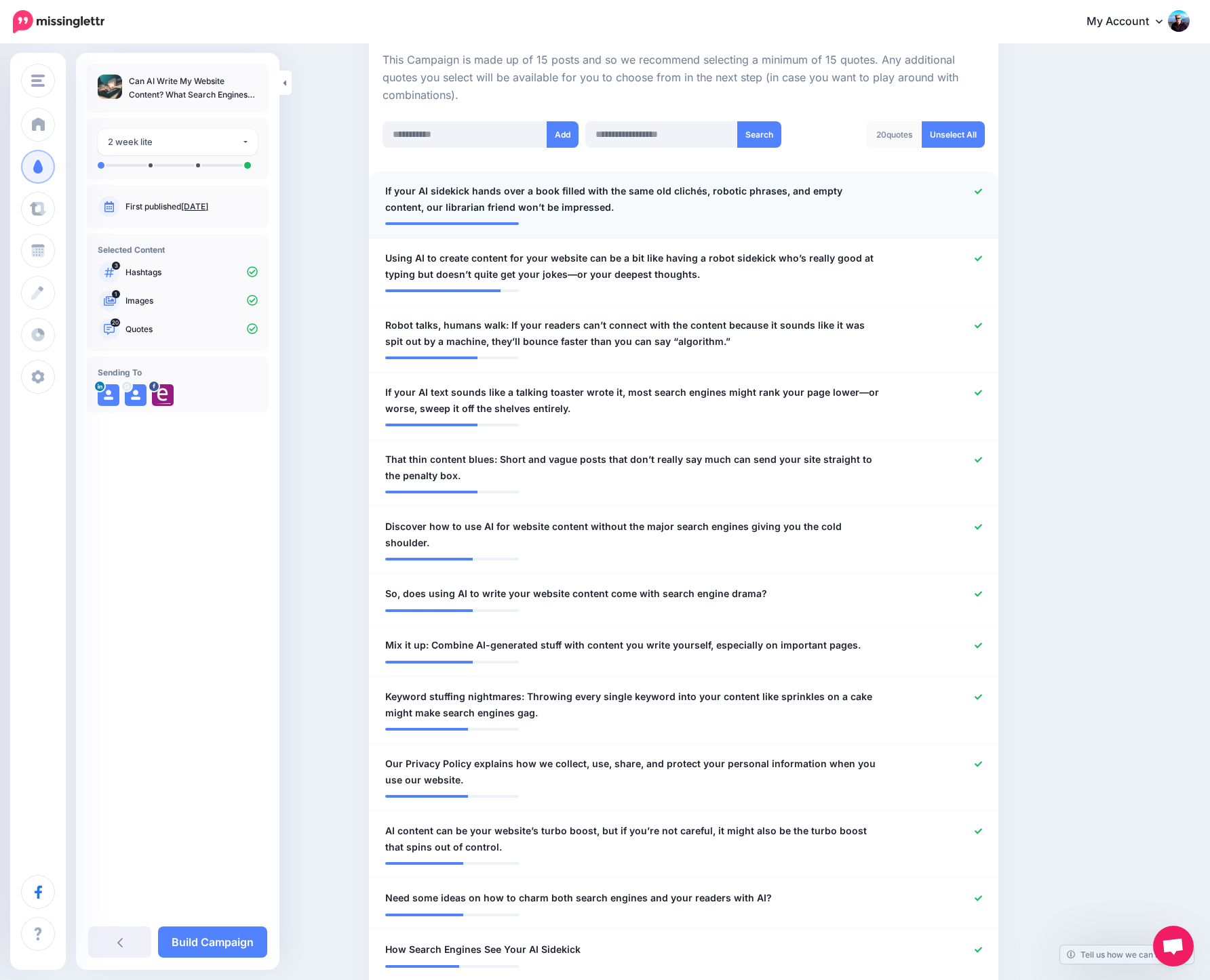
click at [982, 193] on icon at bounding box center [978, 191] width 8 height 5
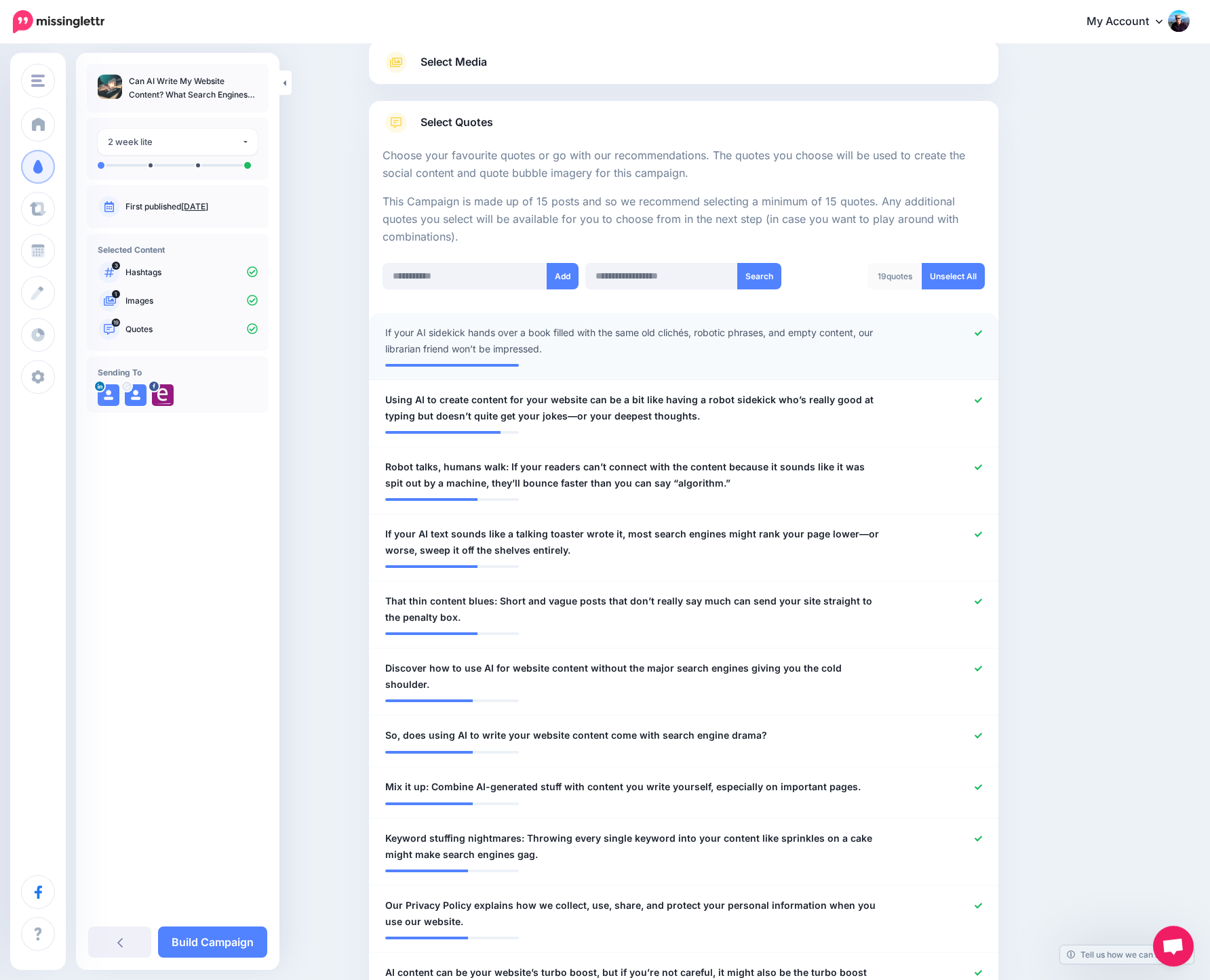
scroll to position [162, 0]
click at [771, 420] on span "Using AI to create content for your website can be a bit like having a robot si…" at bounding box center [633, 407] width 495 height 33
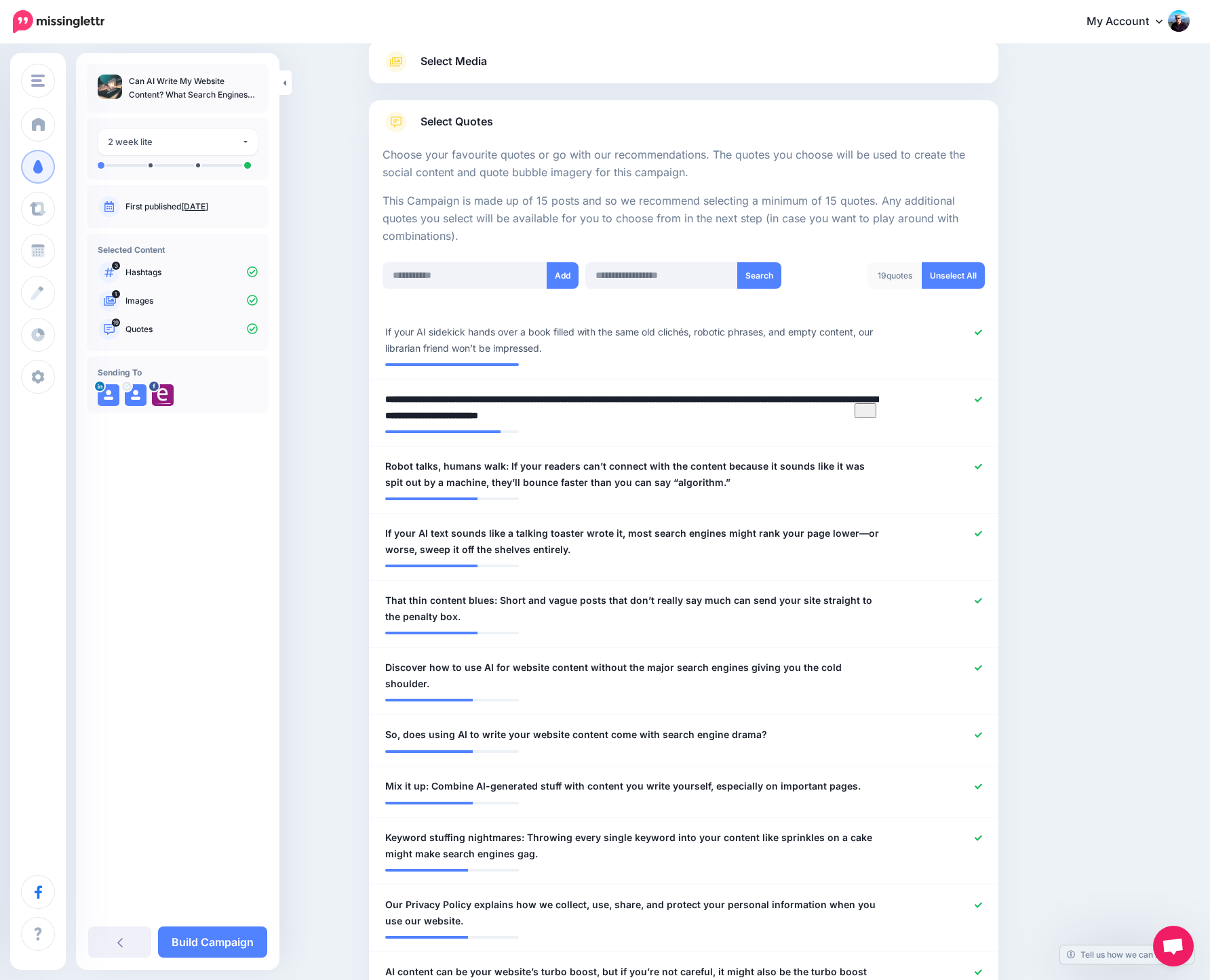
click at [797, 349] on span "If your AI sidekick hands over a book filled with the same old clichés, robotic…" at bounding box center [633, 340] width 495 height 33
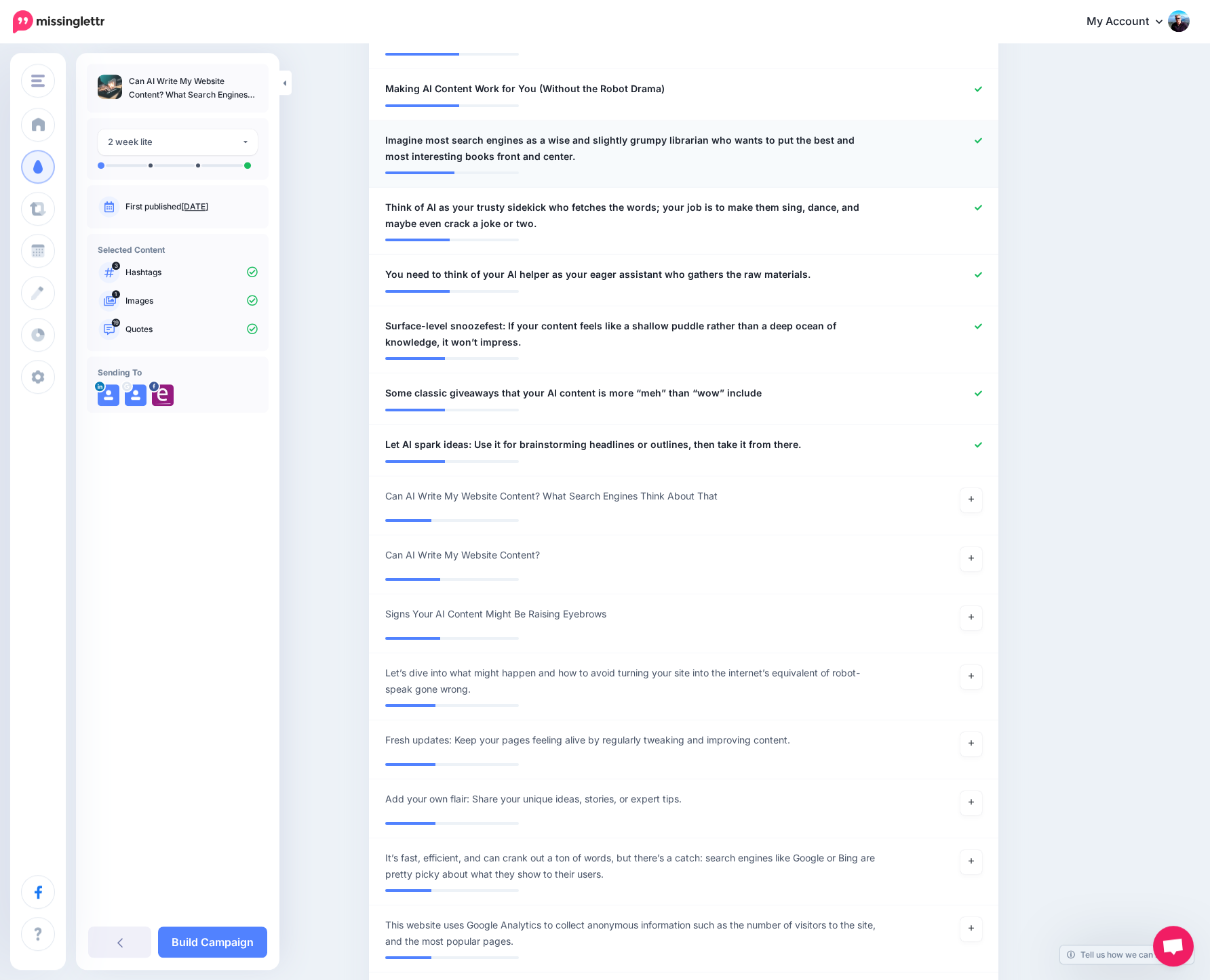
scroll to position [1225, 0]
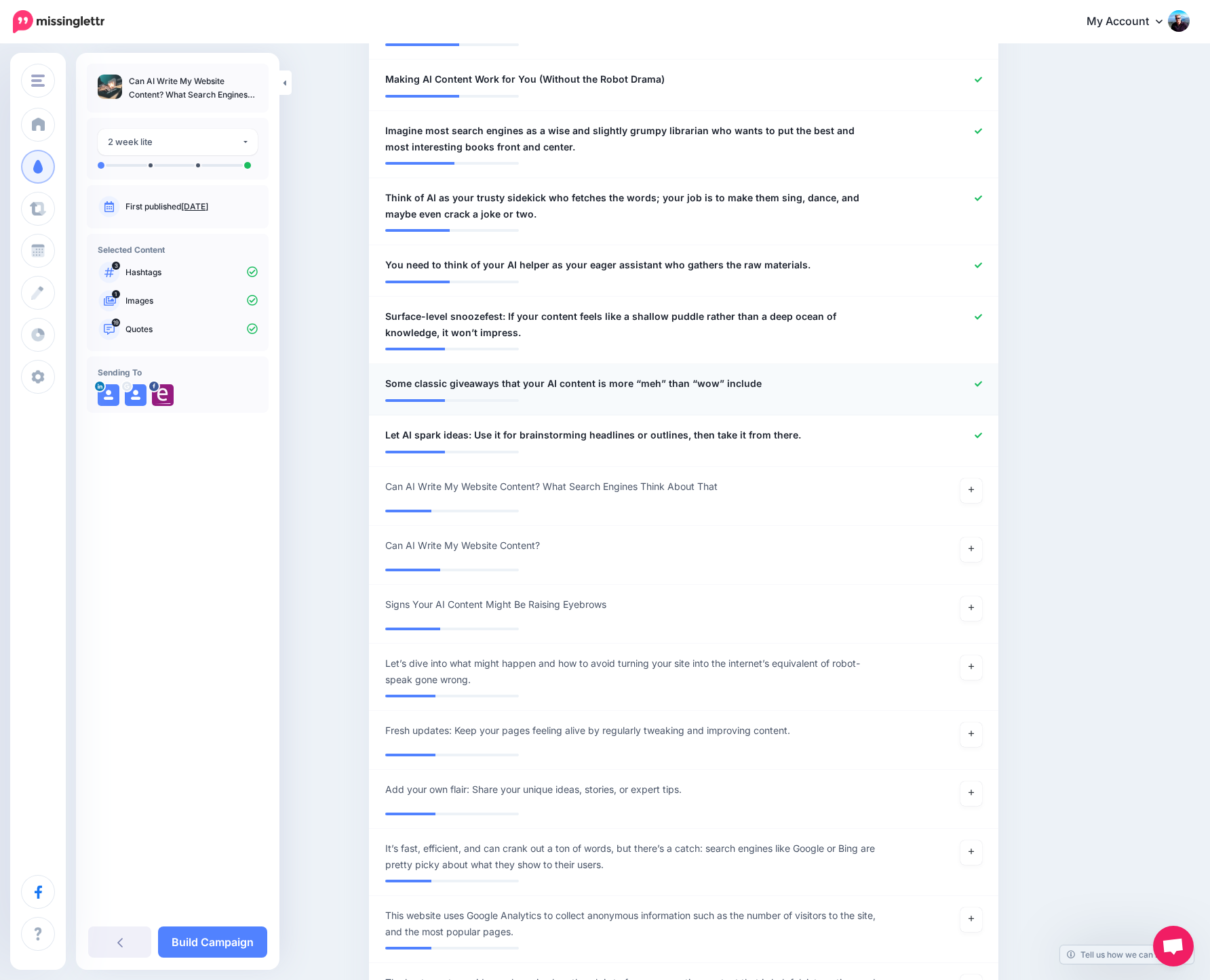
click at [982, 380] on icon at bounding box center [978, 384] width 8 height 8
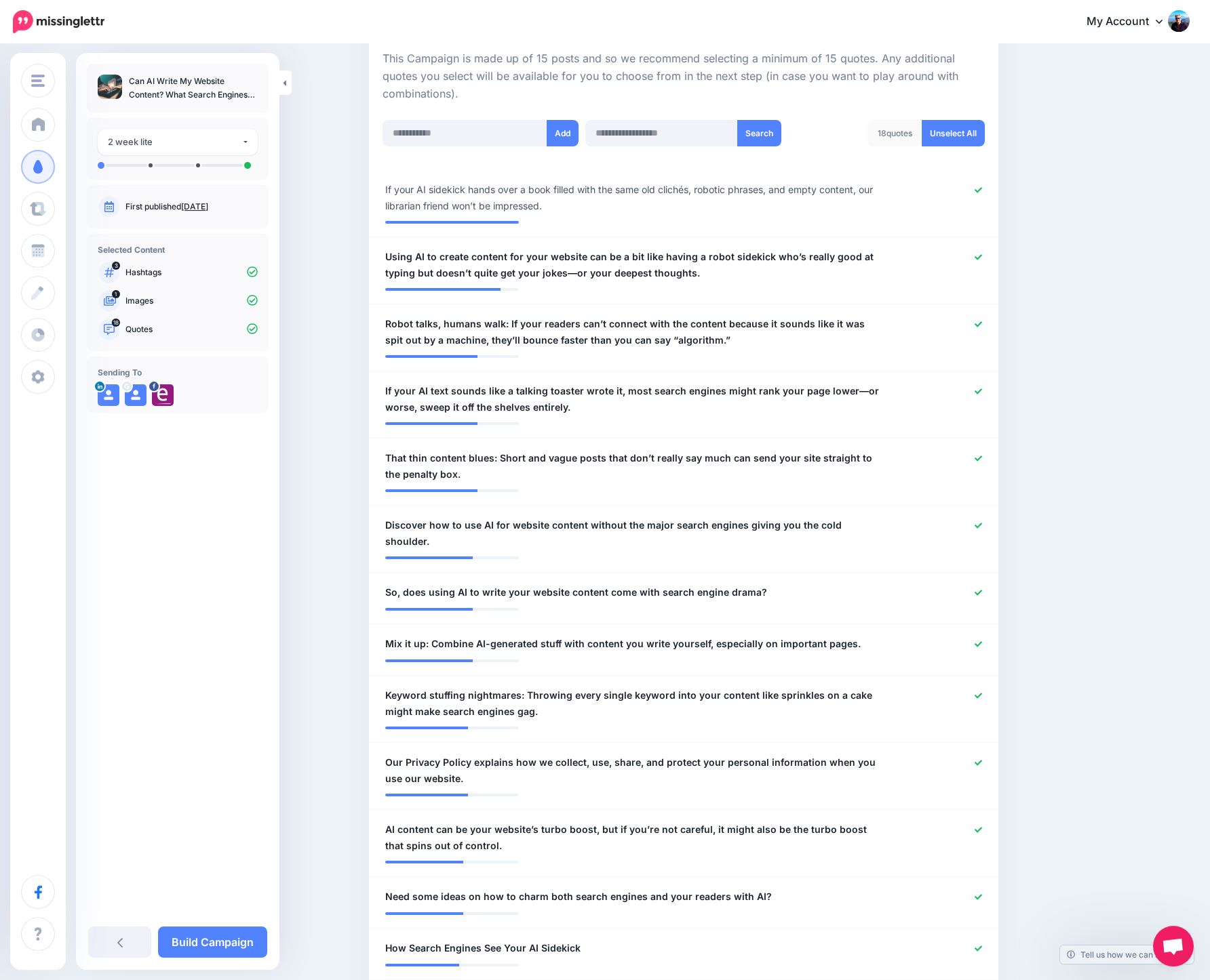
scroll to position [0, 0]
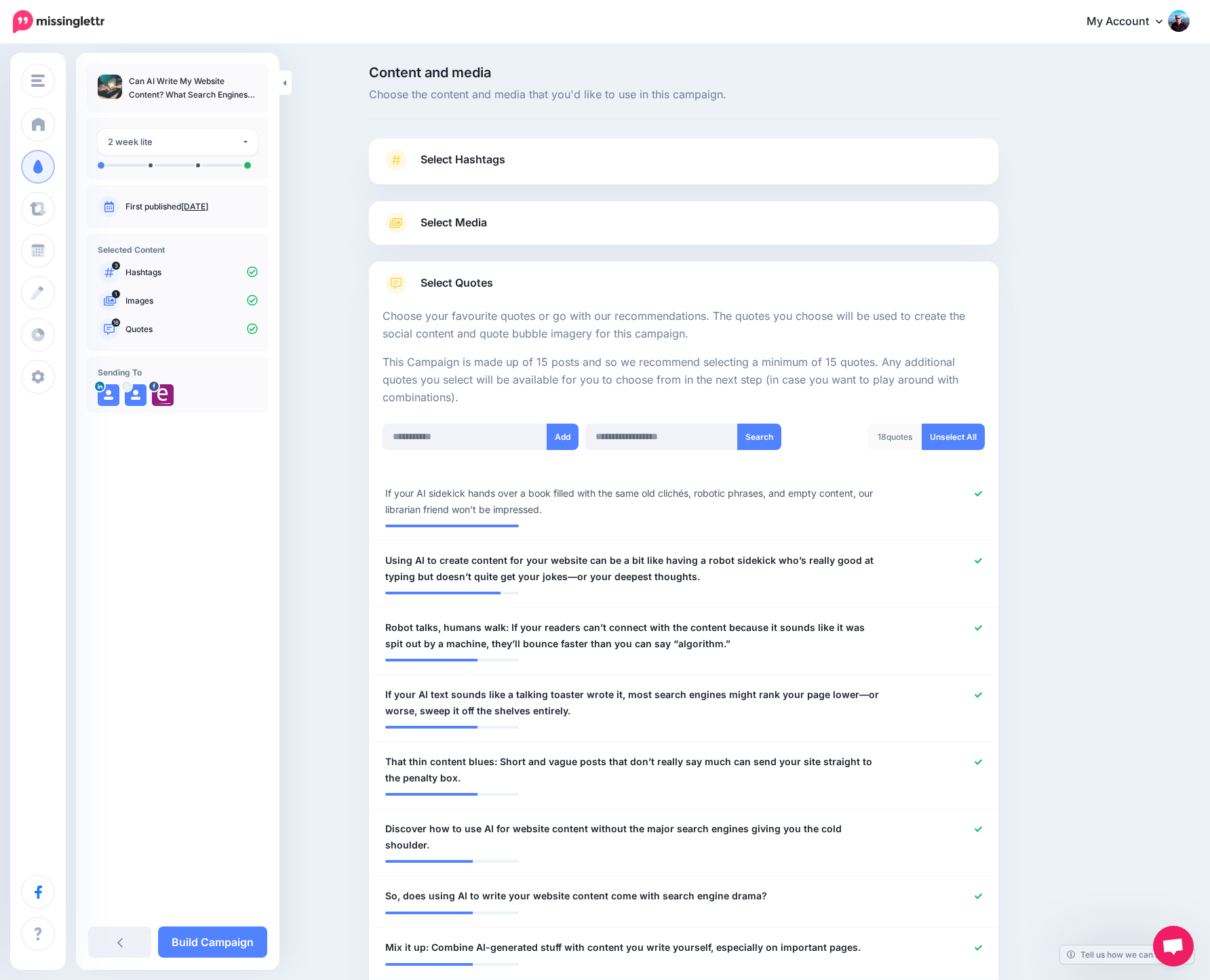
click at [982, 493] on icon at bounding box center [978, 494] width 8 height 8
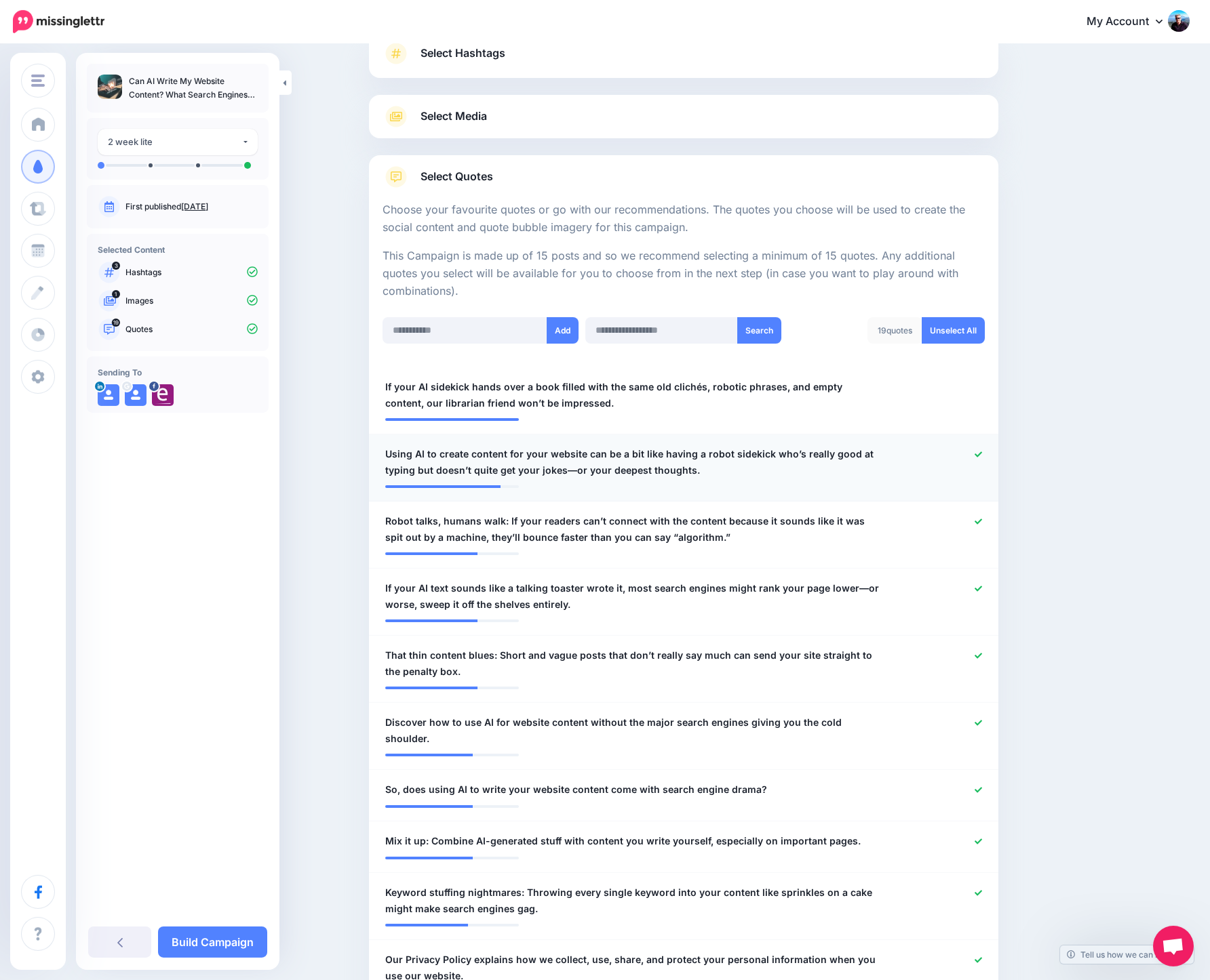
scroll to position [109, 0]
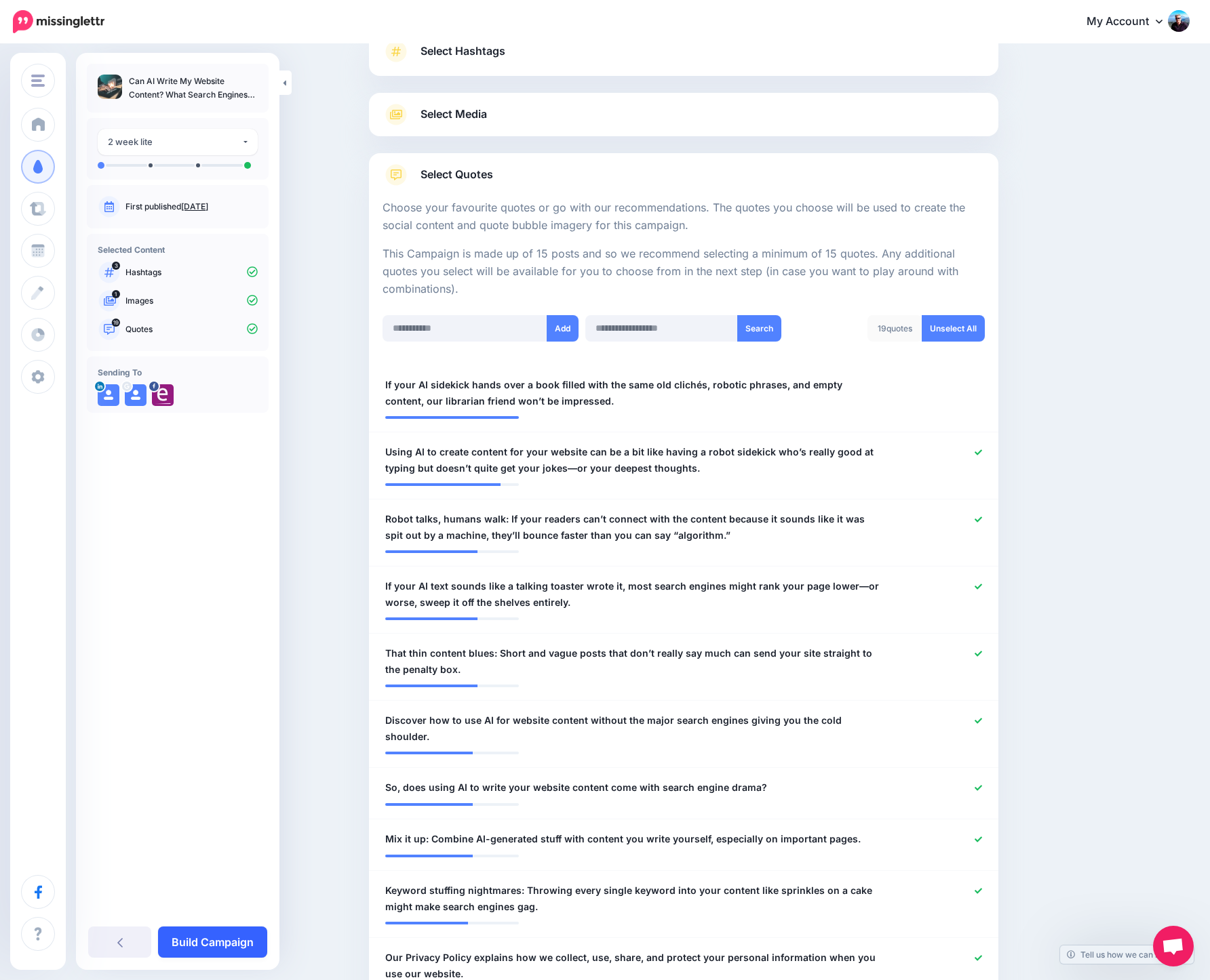
click at [231, 945] on link "Build Campaign" at bounding box center [213, 942] width 109 height 31
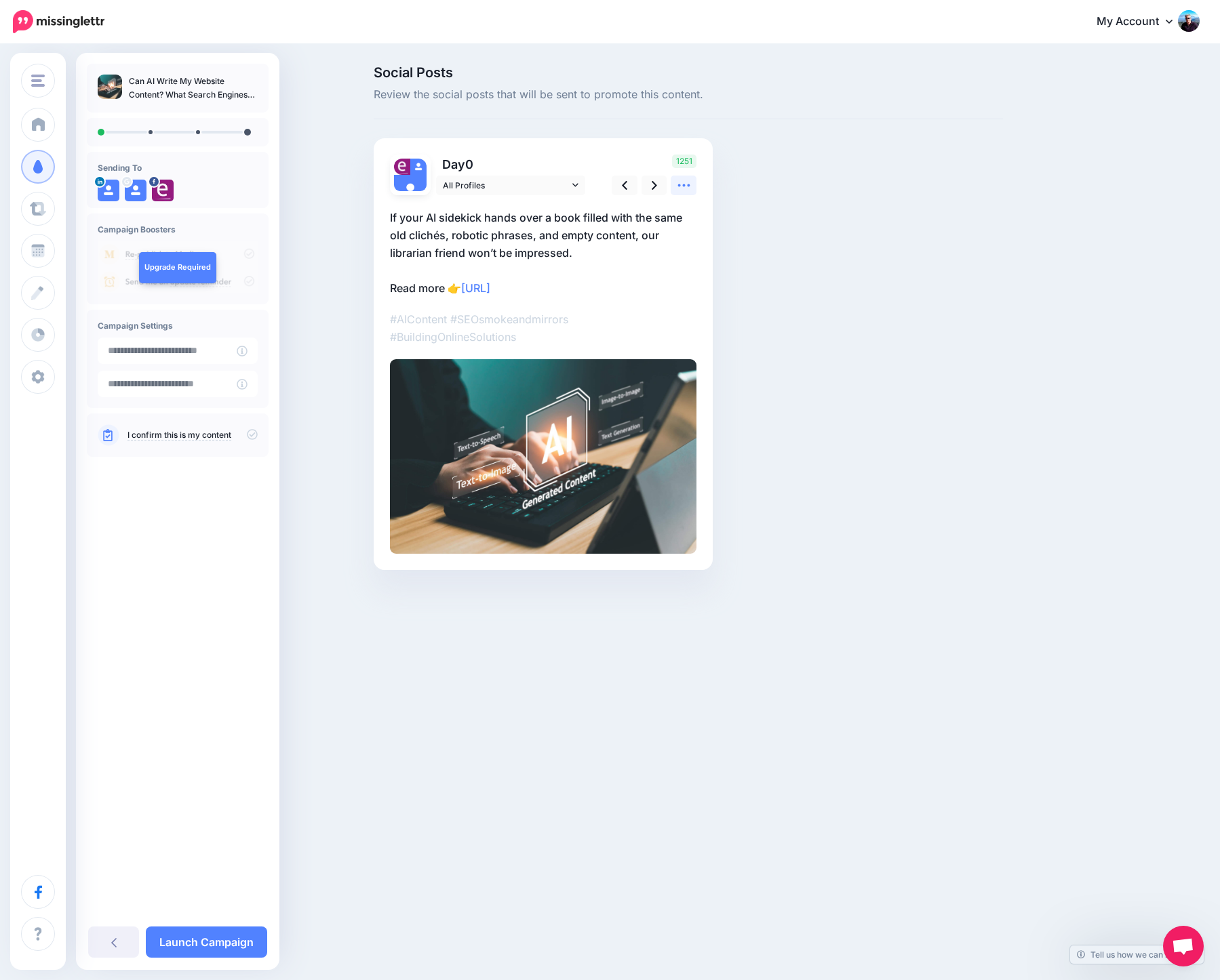
click at [684, 183] on icon at bounding box center [683, 185] width 14 height 14
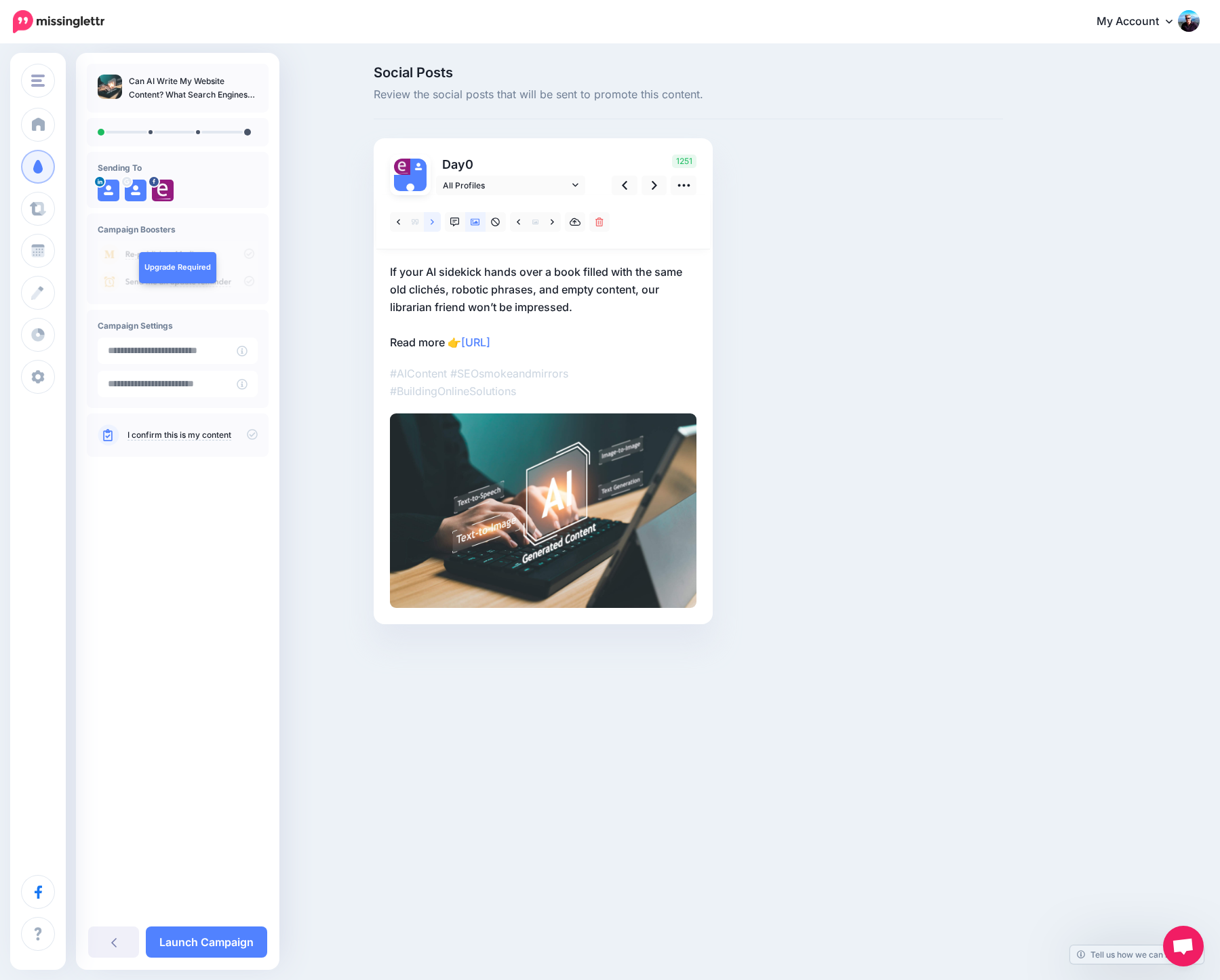
click at [432, 223] on icon at bounding box center [432, 221] width 3 height 5
click at [657, 184] on icon at bounding box center [655, 185] width 5 height 14
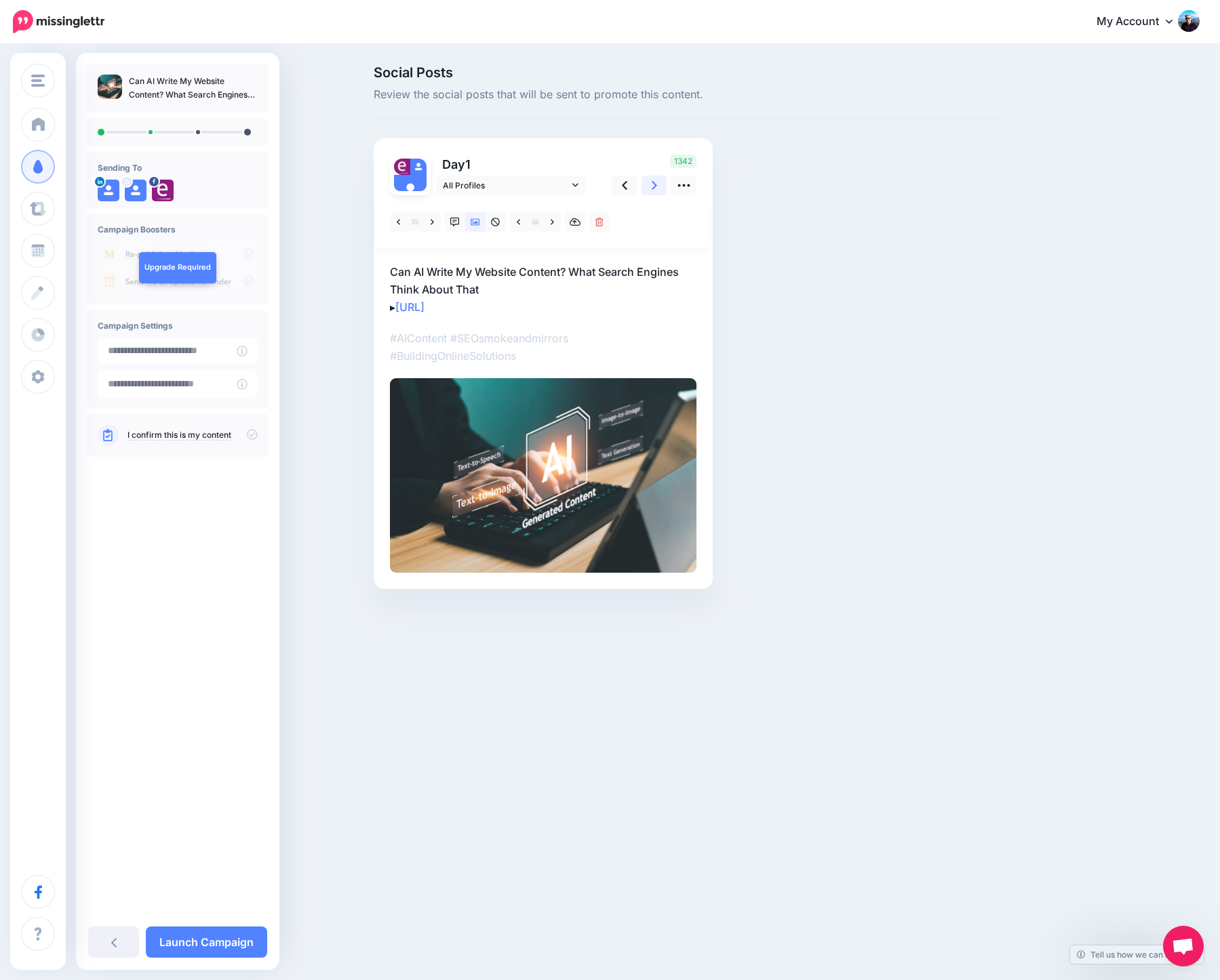
click at [655, 185] on icon at bounding box center [655, 185] width 5 height 8
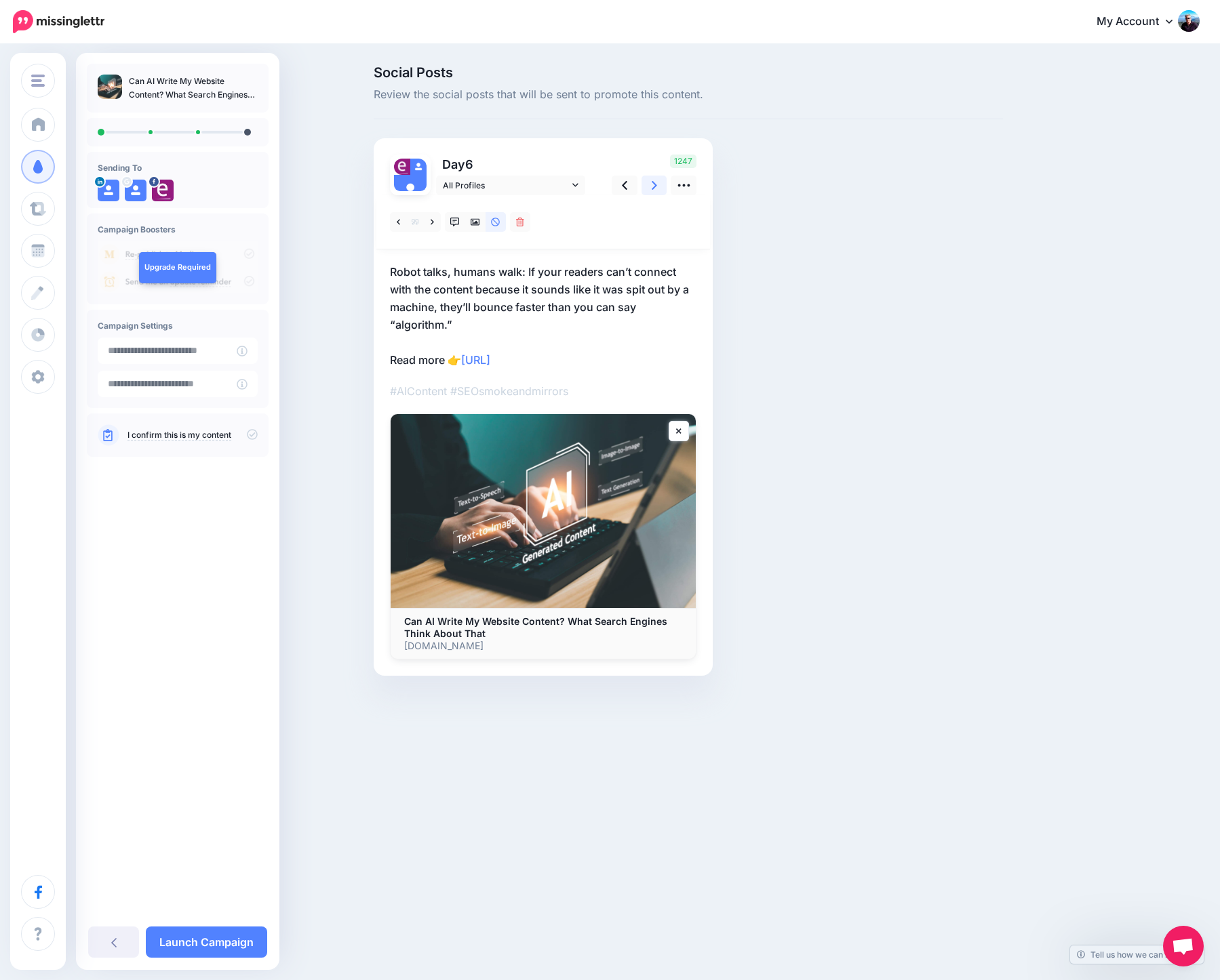
click at [655, 185] on icon at bounding box center [655, 185] width 5 height 8
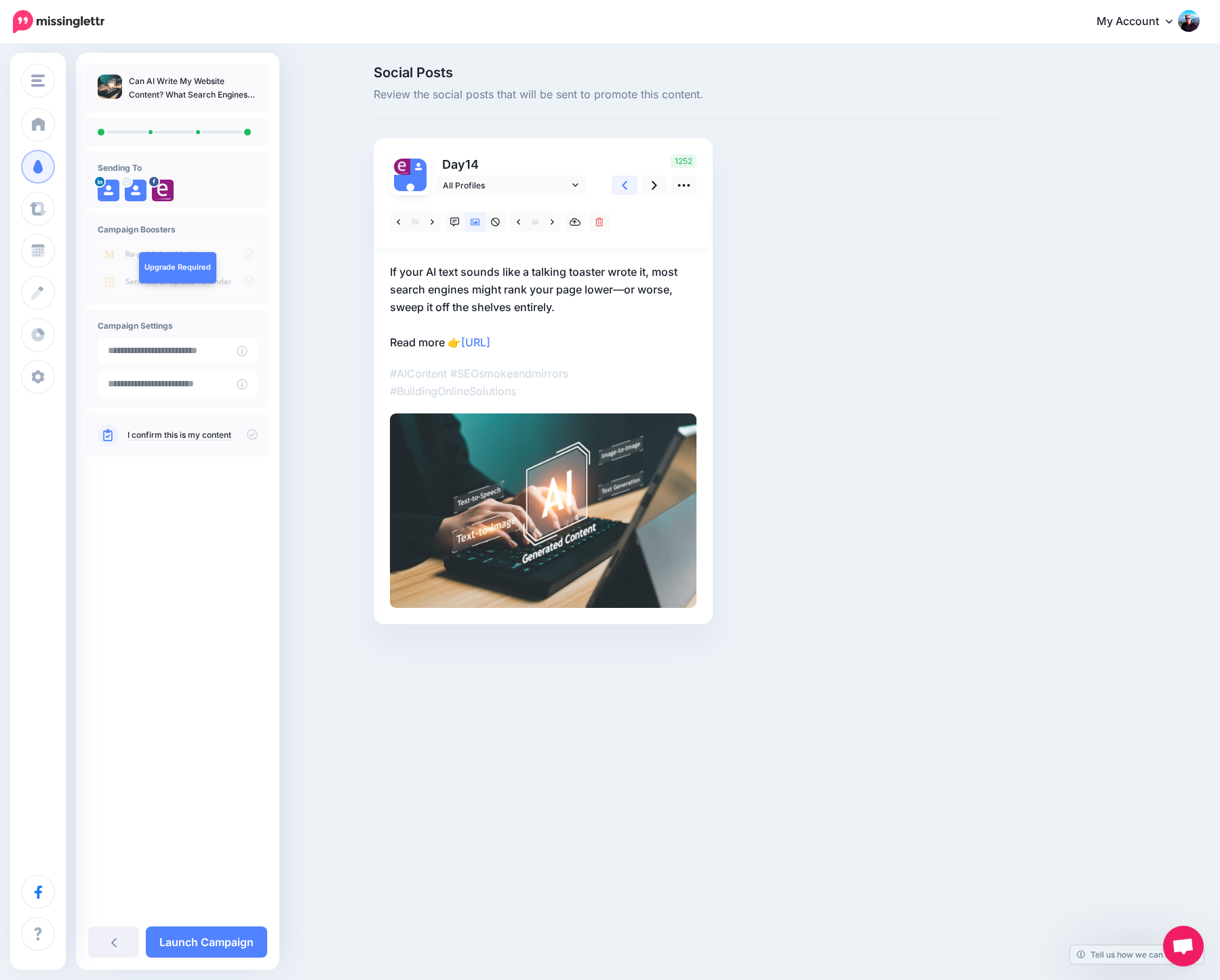
click at [625, 184] on icon at bounding box center [624, 185] width 5 height 14
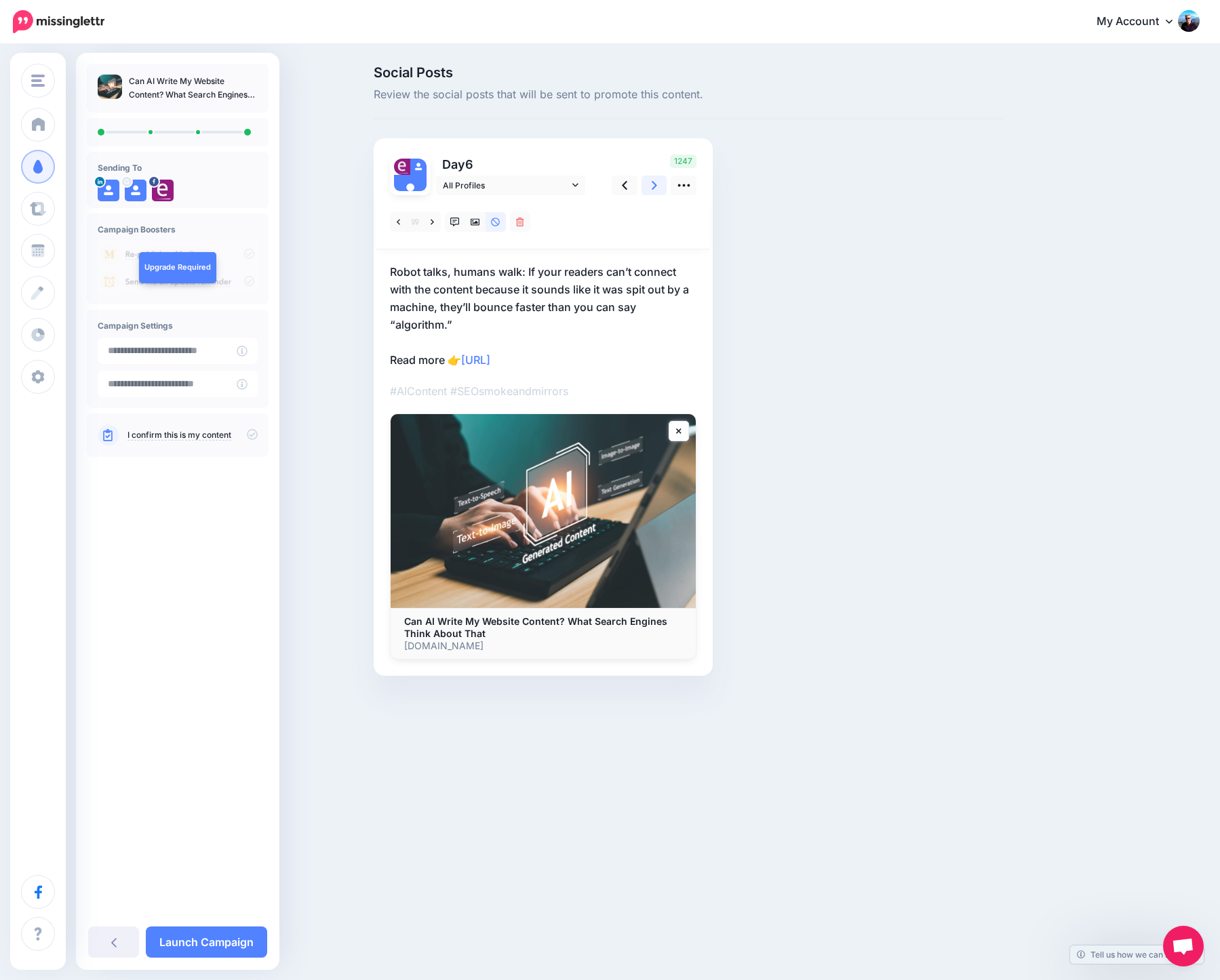
click at [651, 185] on link at bounding box center [654, 185] width 26 height 19
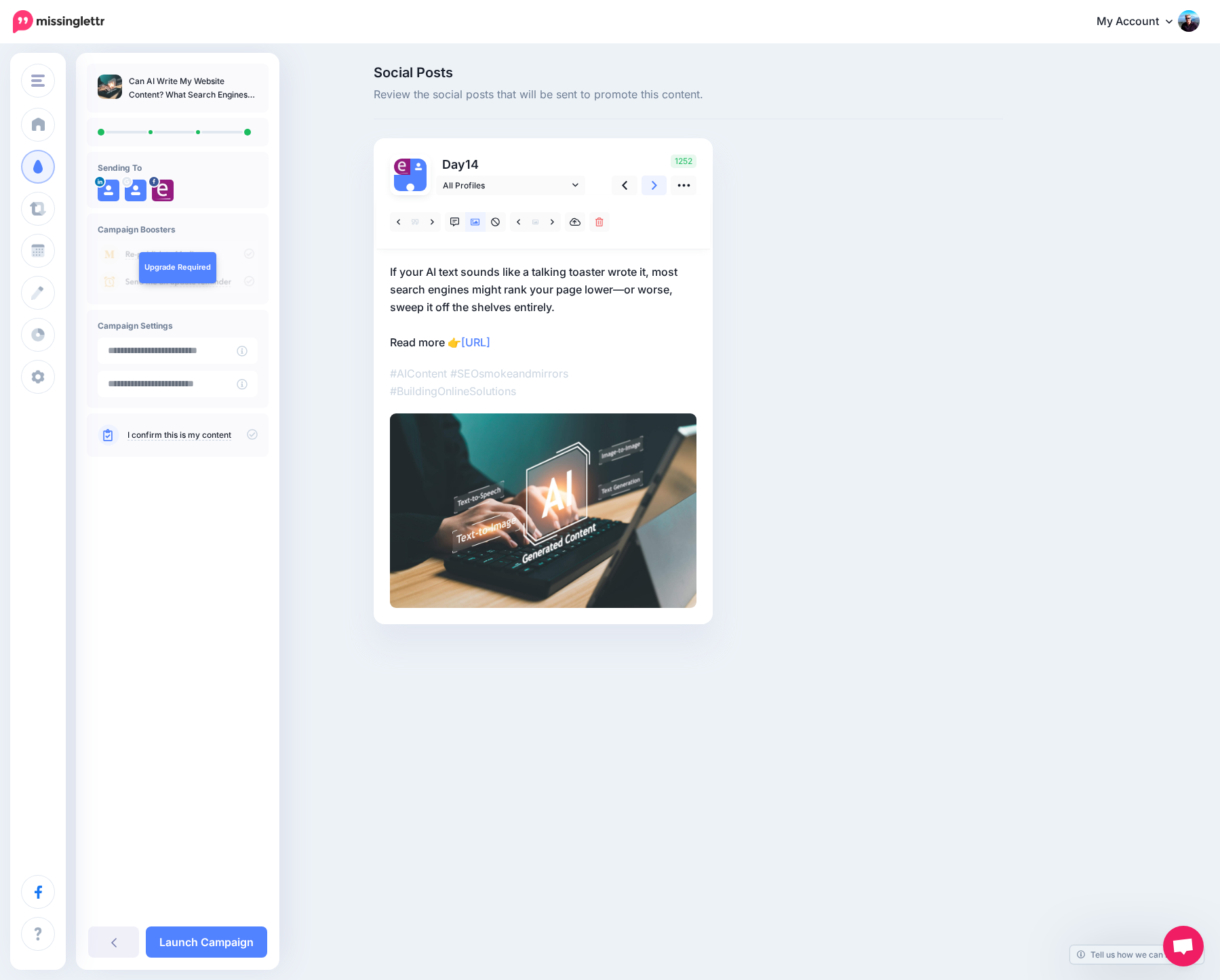
click at [652, 185] on icon at bounding box center [655, 185] width 5 height 14
click at [243, 942] on link "Launch Campaign" at bounding box center [206, 942] width 121 height 31
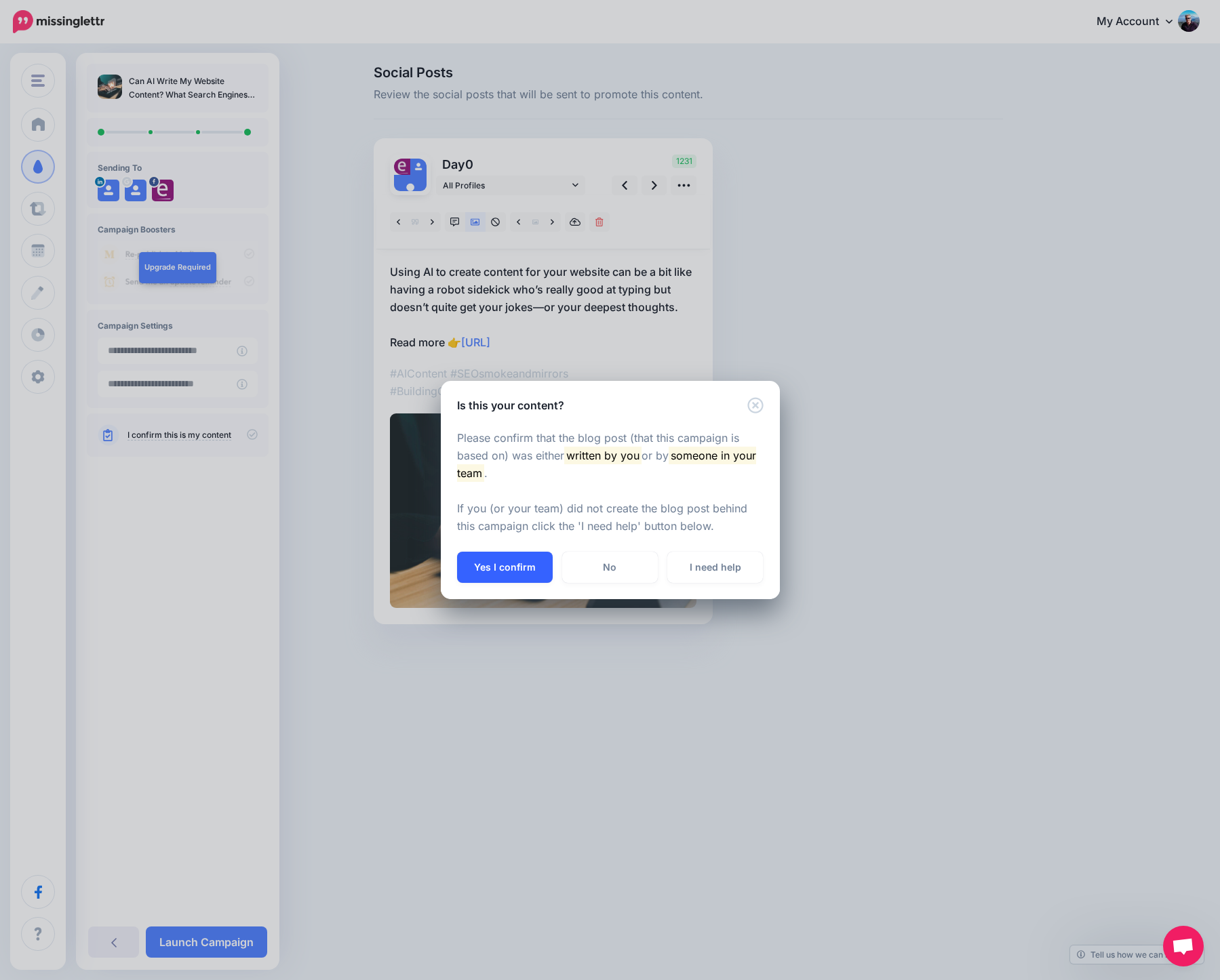
click at [503, 568] on button "Yes I confirm" at bounding box center [505, 567] width 96 height 31
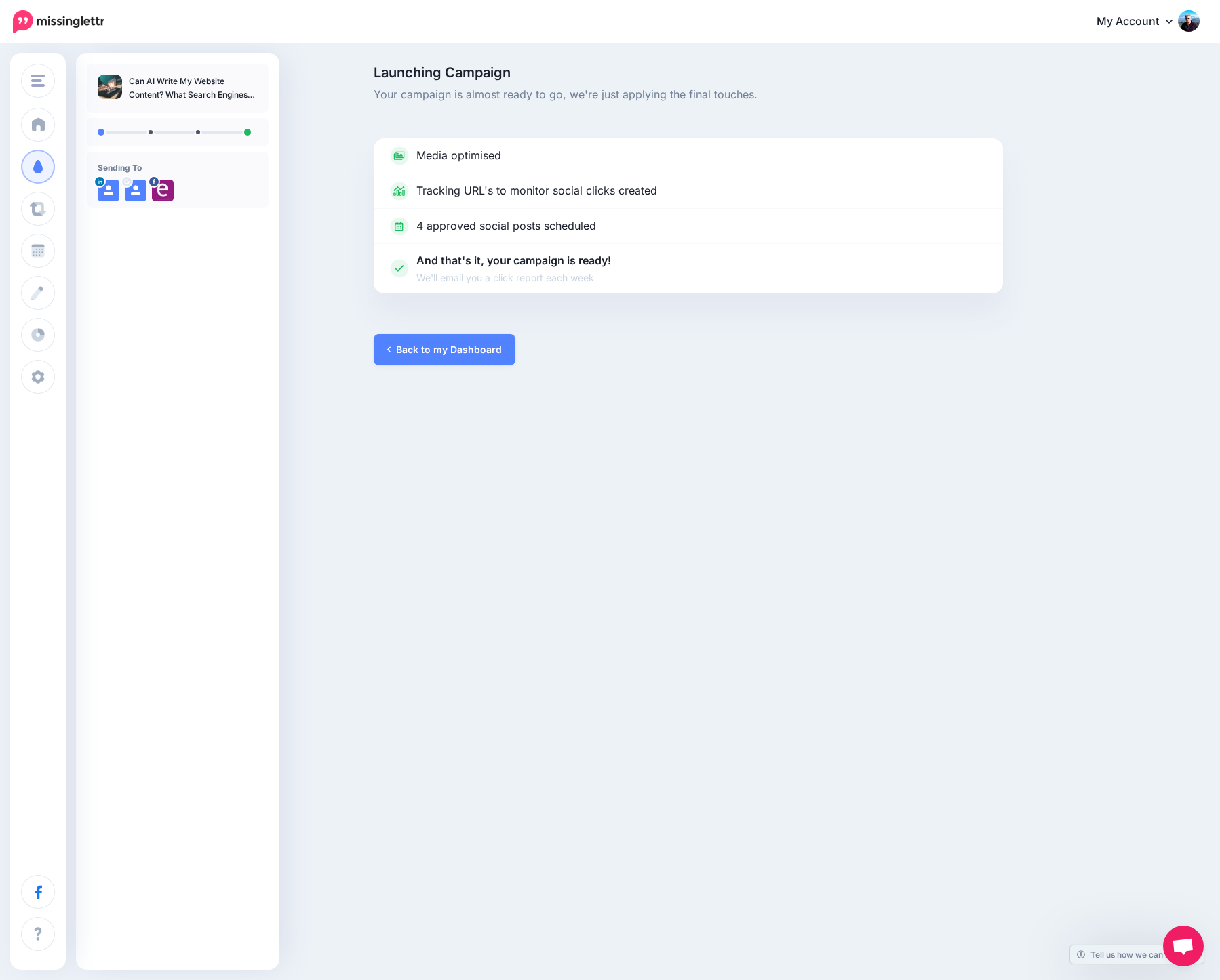
click at [507, 452] on div "Enrapture Media [DOMAIN_NAME] Enrapture Media Add Workspace Dashboard Campaigns…" at bounding box center [610, 490] width 1220 height 980
click at [474, 348] on link "Back to my Dashboard" at bounding box center [444, 349] width 141 height 31
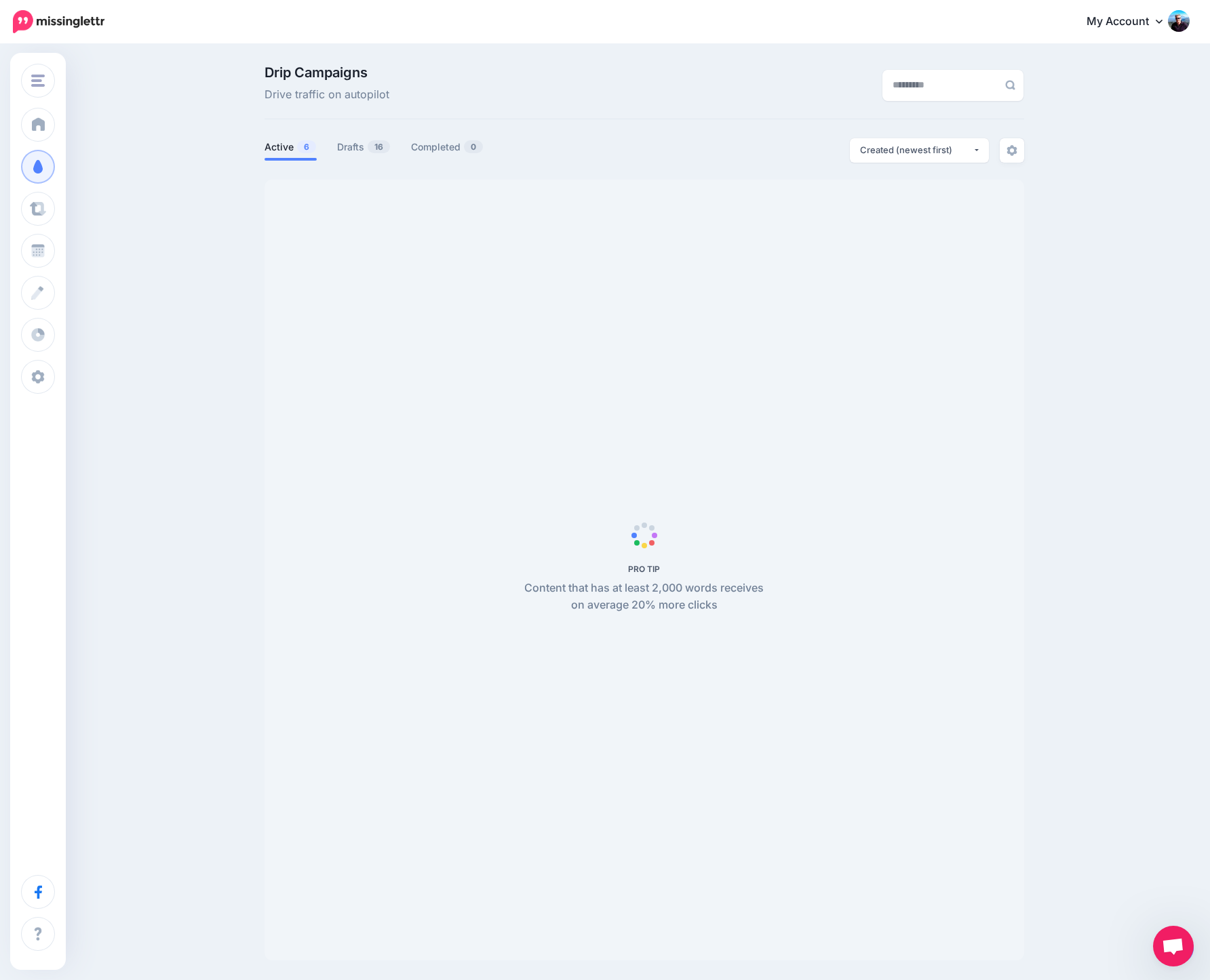
click at [767, 81] on div "Drip Campaigns Drive traffic on autopilot" at bounding box center [514, 84] width 520 height 38
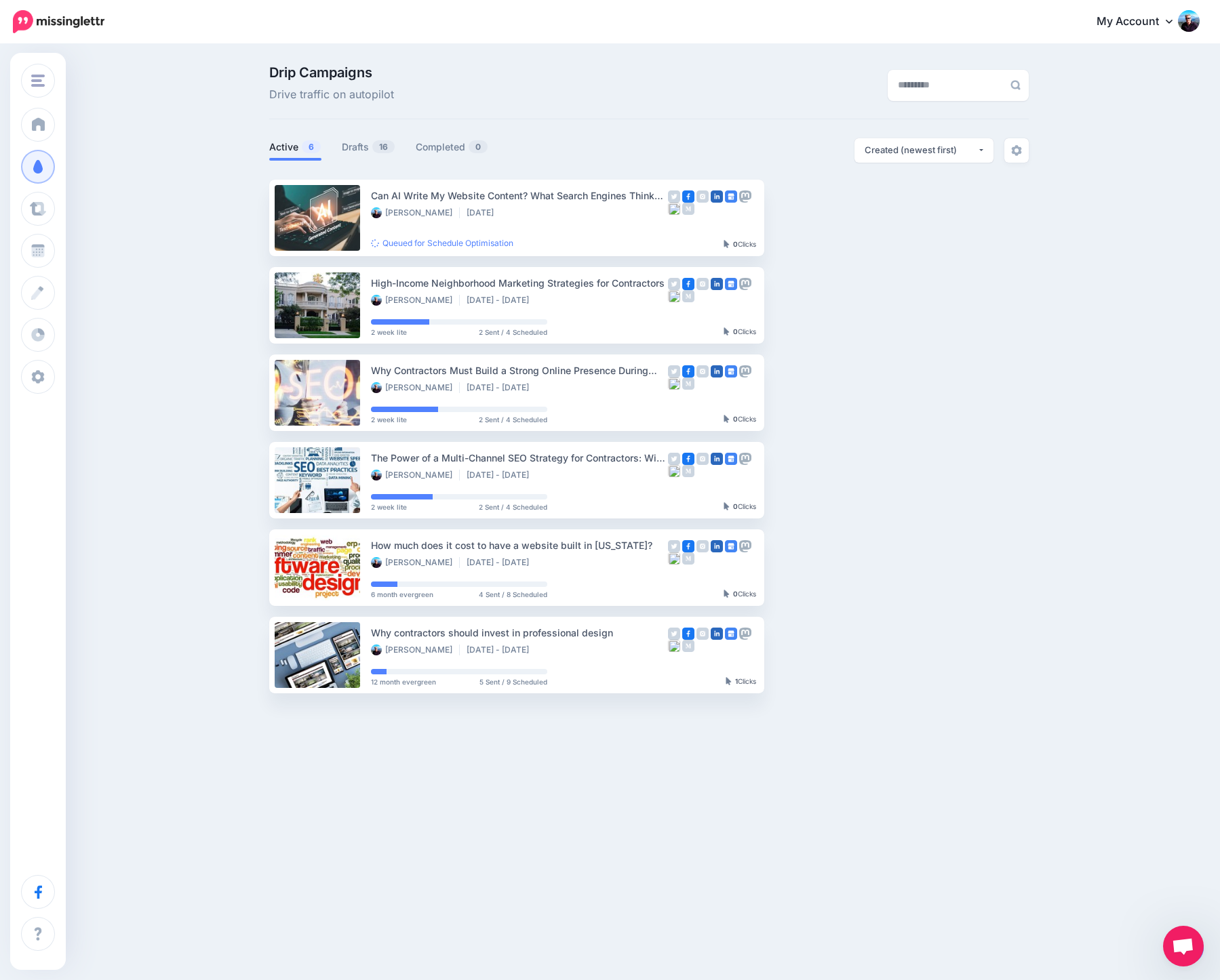
click at [148, 103] on div "Drip Campaigns Drive traffic on autopilot Active 6 16 0" at bounding box center [610, 384] width 1220 height 679
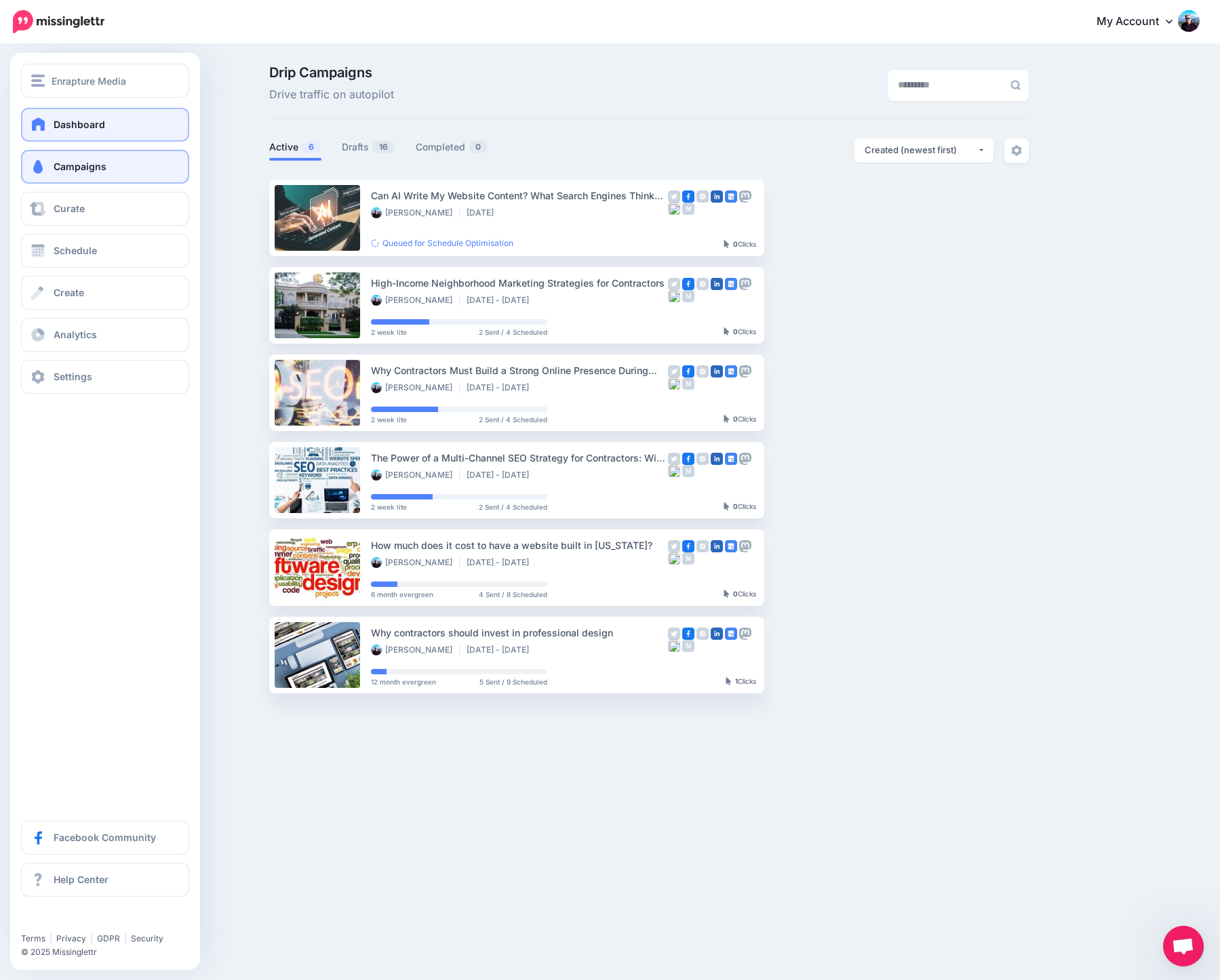
click at [89, 124] on span "Dashboard" at bounding box center [79, 124] width 51 height 12
